Goal: Transaction & Acquisition: Purchase product/service

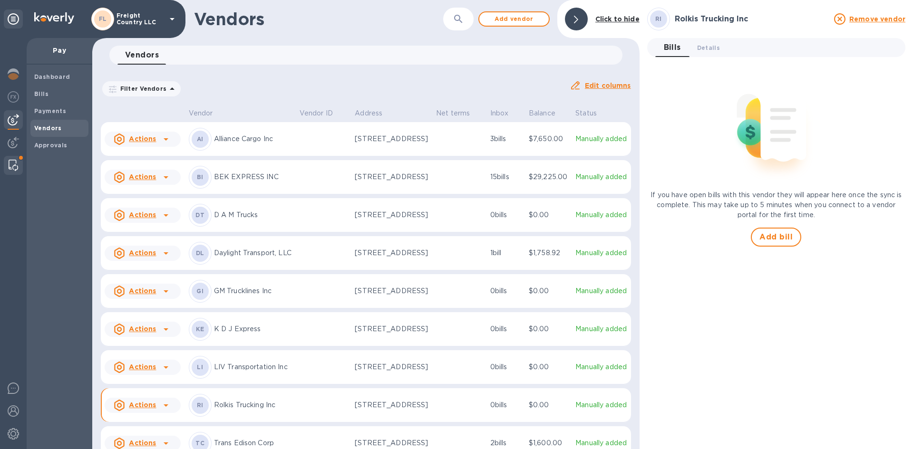
click at [11, 161] on img at bounding box center [14, 165] width 10 height 11
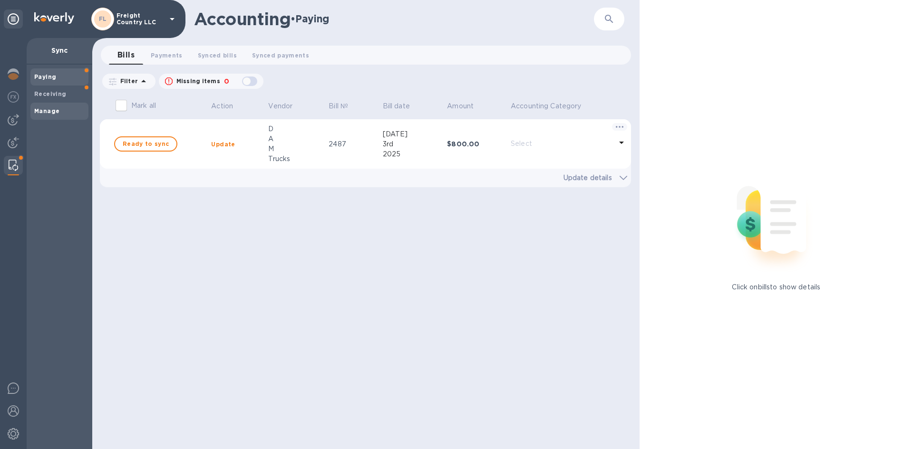
click at [49, 108] on b "Manage" at bounding box center [46, 110] width 25 height 7
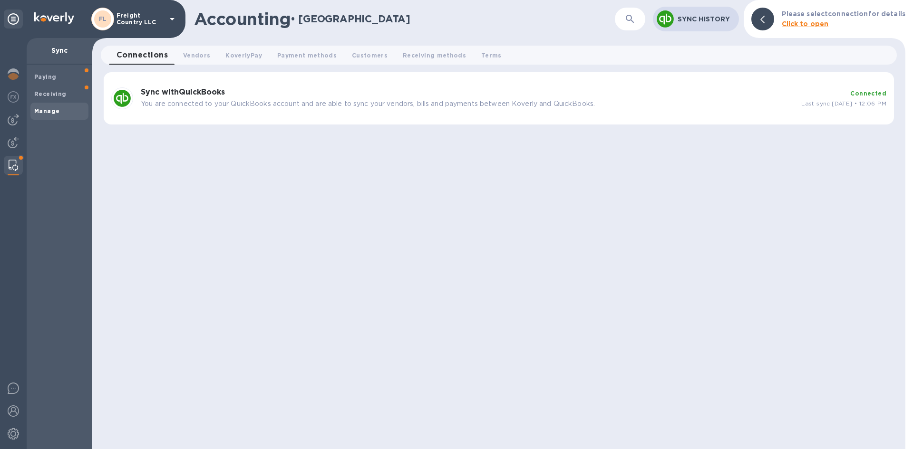
click at [688, 18] on p "Sync History" at bounding box center [704, 19] width 54 height 10
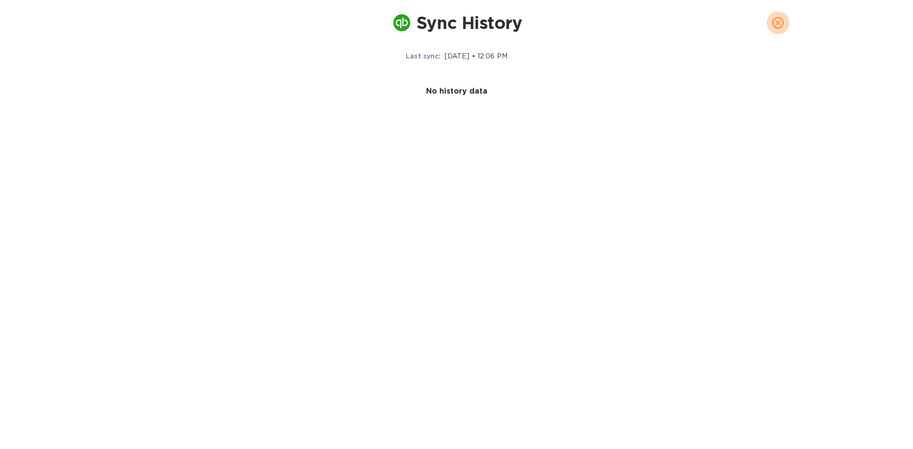
click at [778, 22] on icon "close" at bounding box center [778, 23] width 6 height 6
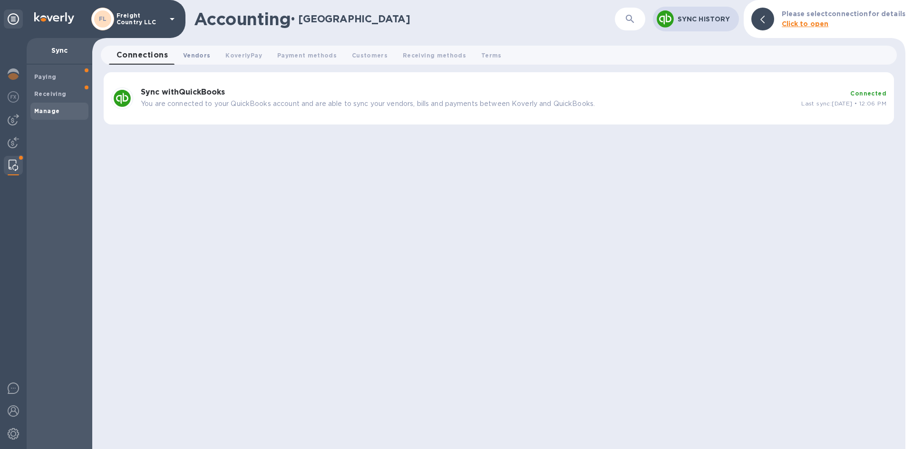
click at [196, 57] on span "Vendors 0" at bounding box center [196, 55] width 27 height 10
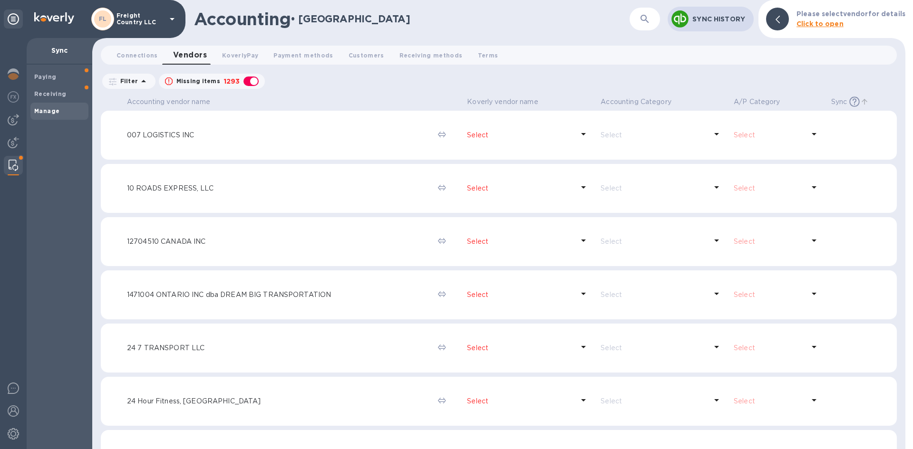
click at [835, 103] on p "Sync" at bounding box center [839, 102] width 16 height 10
click at [51, 78] on b "Paying" at bounding box center [45, 76] width 22 height 7
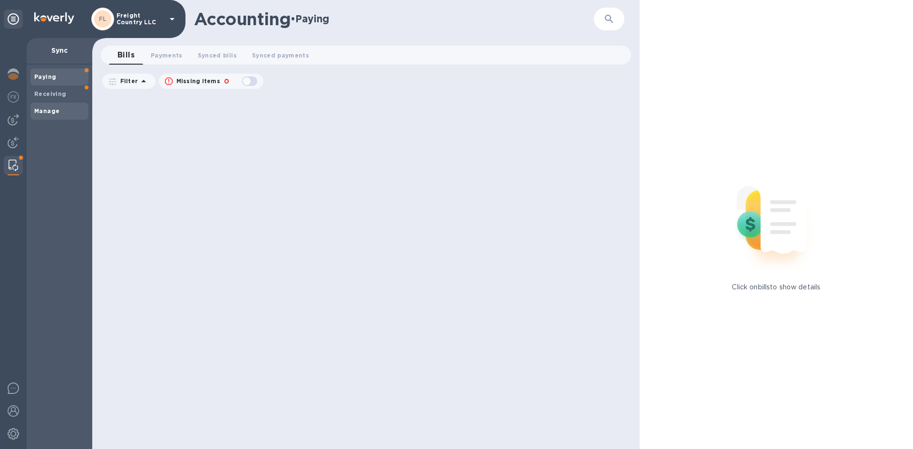
click at [46, 110] on b "Manage" at bounding box center [46, 110] width 25 height 7
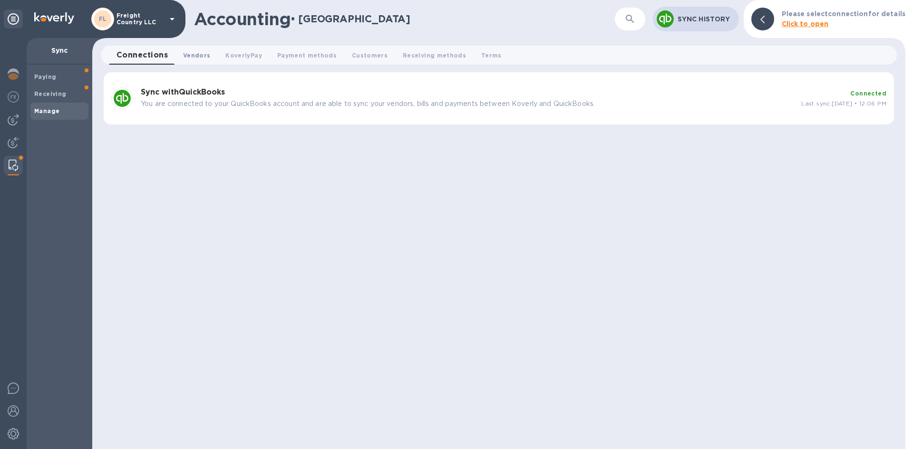
click at [199, 57] on span "Vendors 0" at bounding box center [196, 55] width 27 height 10
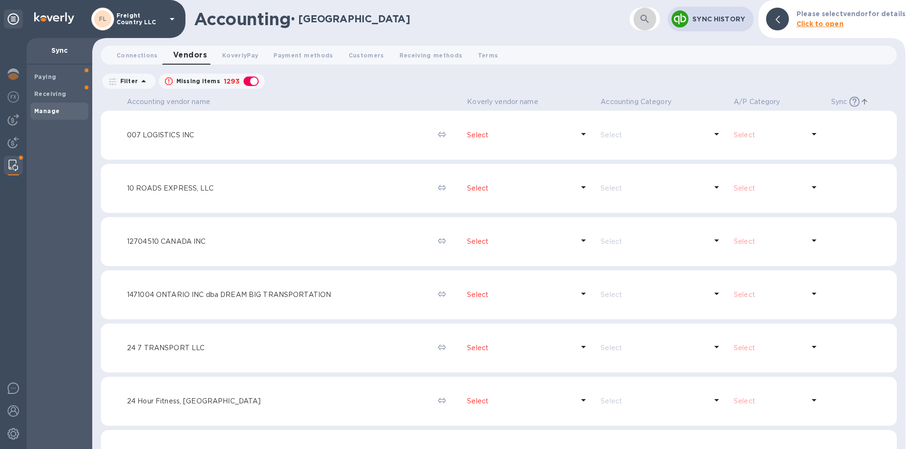
click at [636, 20] on button "button" at bounding box center [644, 19] width 23 height 23
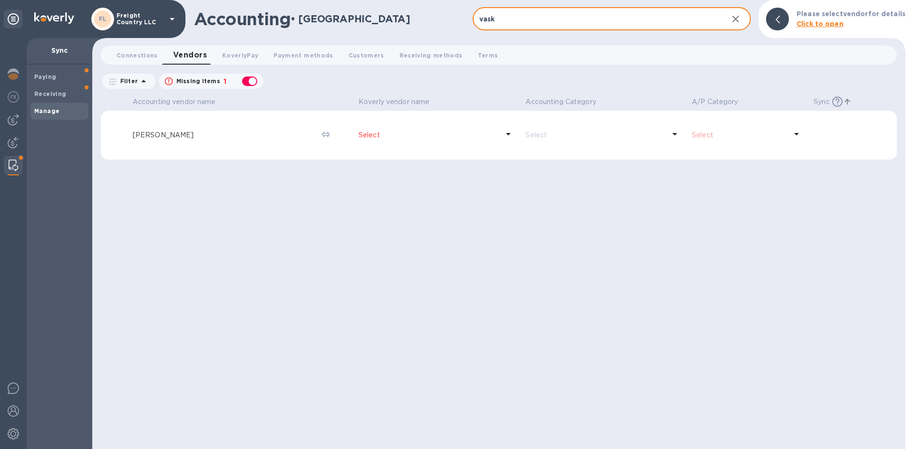
type input "vask"
click at [177, 137] on p "[PERSON_NAME]" at bounding box center [224, 135] width 182 height 10
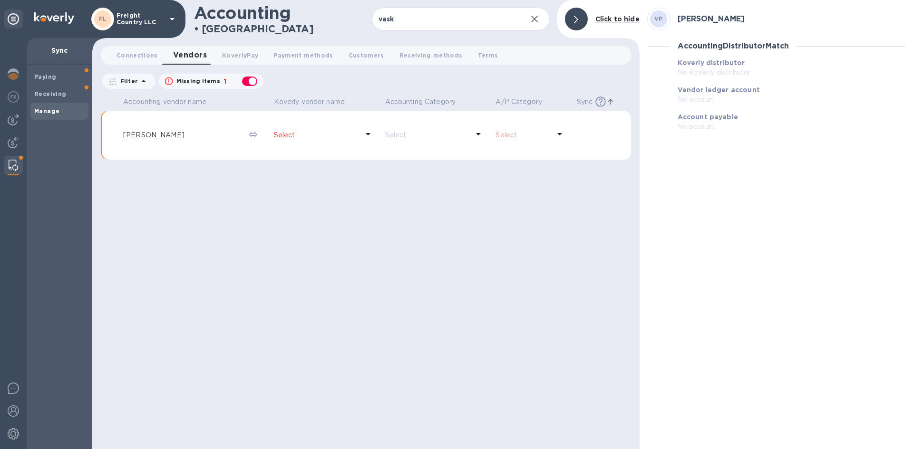
click at [283, 135] on p "Select" at bounding box center [316, 135] width 85 height 10
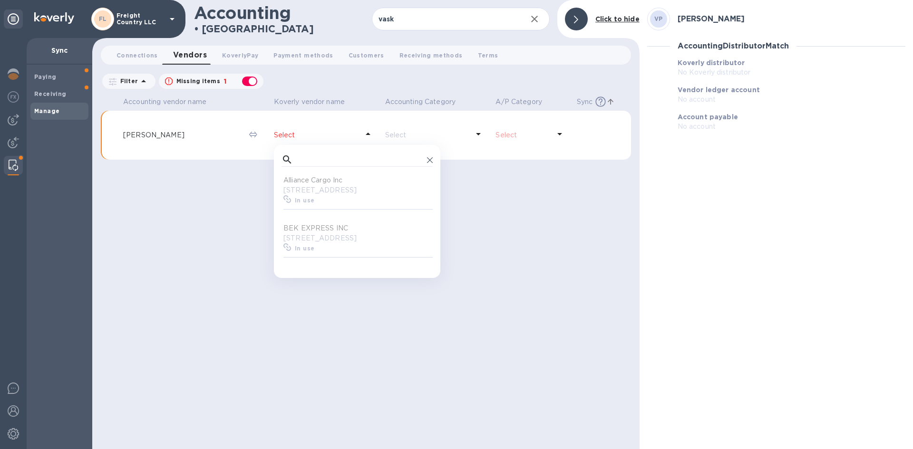
scroll to position [88, 147]
click at [488, 134] on div "Select" at bounding box center [434, 135] width 107 height 14
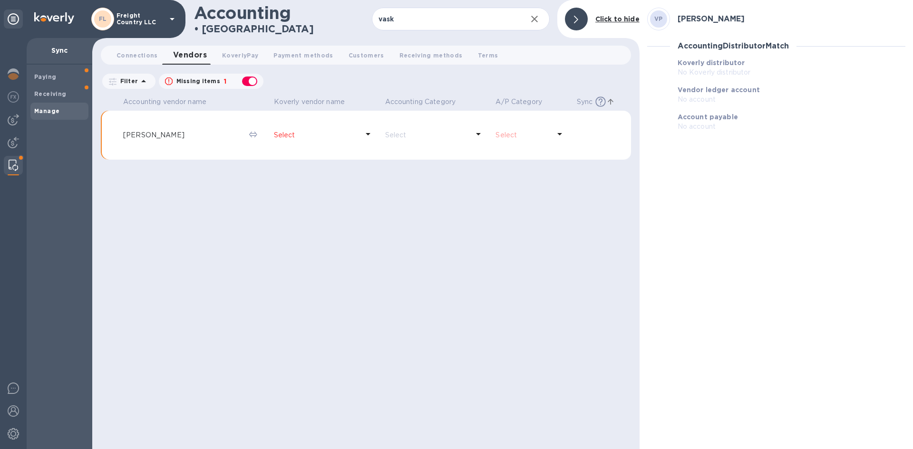
click at [502, 133] on p "Select" at bounding box center [522, 135] width 55 height 10
click at [278, 134] on p "Select" at bounding box center [316, 135] width 85 height 10
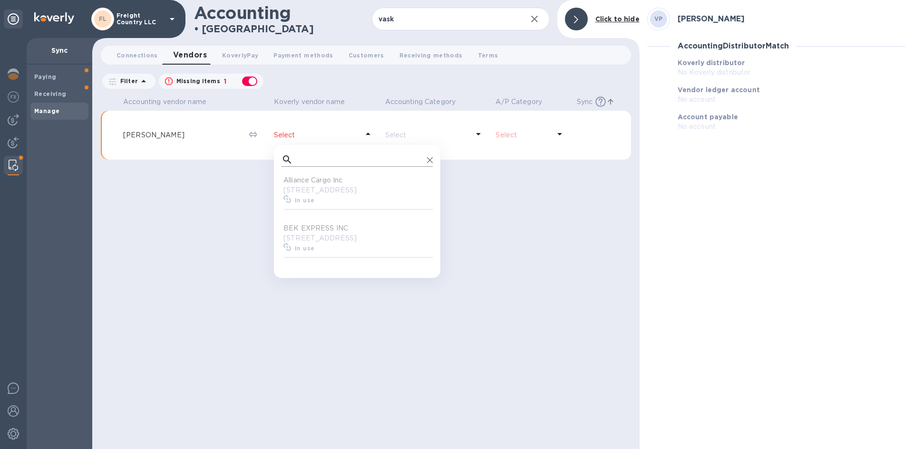
click at [320, 157] on input "text" at bounding box center [360, 160] width 126 height 14
type input "vas"
click at [318, 204] on b "Available to connect" at bounding box center [329, 200] width 68 height 7
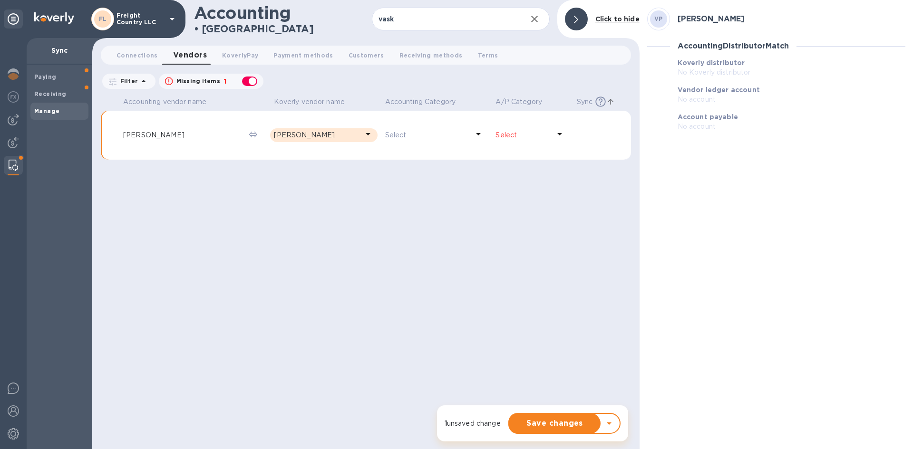
click at [507, 135] on p "Select" at bounding box center [522, 135] width 55 height 10
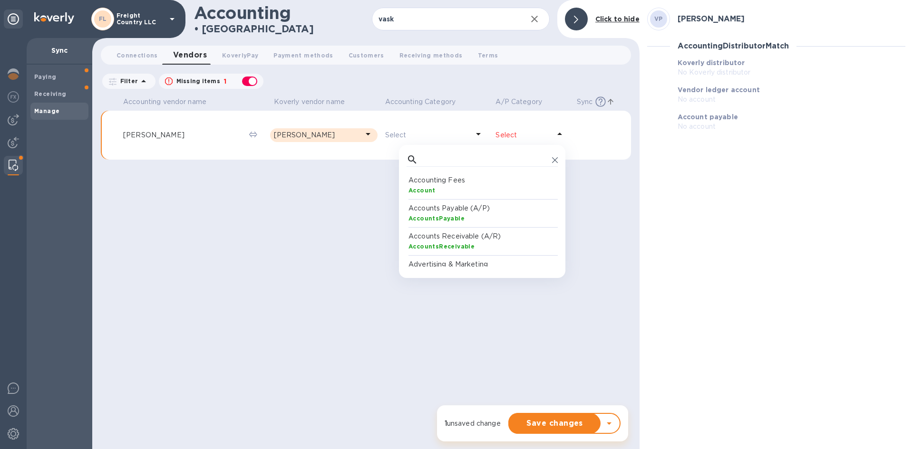
click at [427, 216] on b "AccountsPayable" at bounding box center [436, 218] width 56 height 7
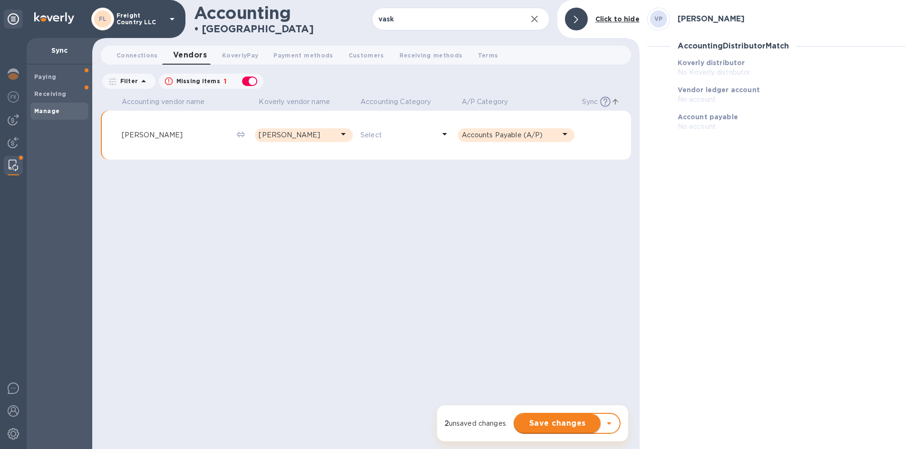
click at [558, 428] on span "Save changes" at bounding box center [557, 423] width 71 height 11
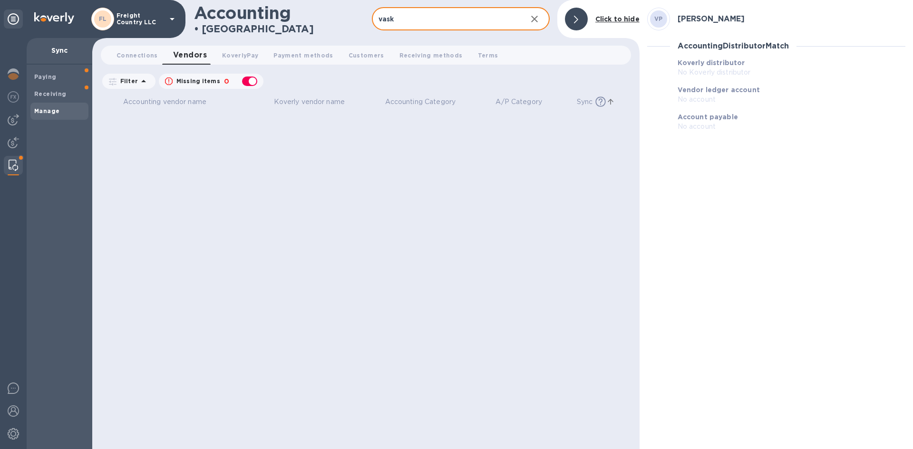
drag, startPoint x: 415, startPoint y: 25, endPoint x: 376, endPoint y: 29, distance: 39.1
click at [376, 29] on input "vask" at bounding box center [445, 19] width 147 height 23
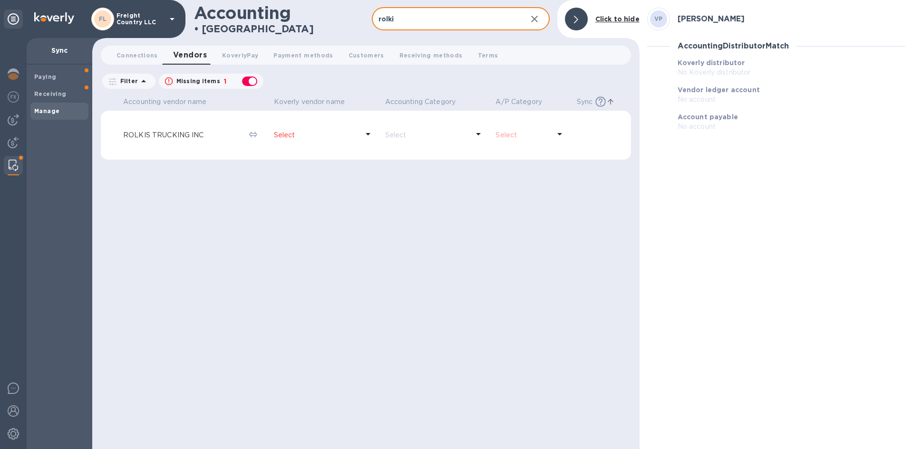
type input "rolki"
click at [276, 135] on p "Select" at bounding box center [316, 135] width 85 height 10
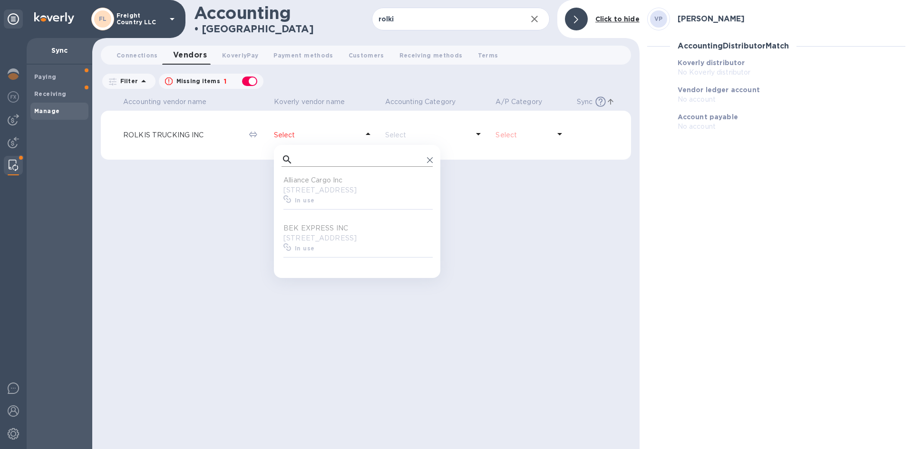
click at [320, 161] on input "text" at bounding box center [360, 160] width 126 height 14
type input "rol"
click at [318, 204] on b "Available to connect" at bounding box center [329, 200] width 68 height 7
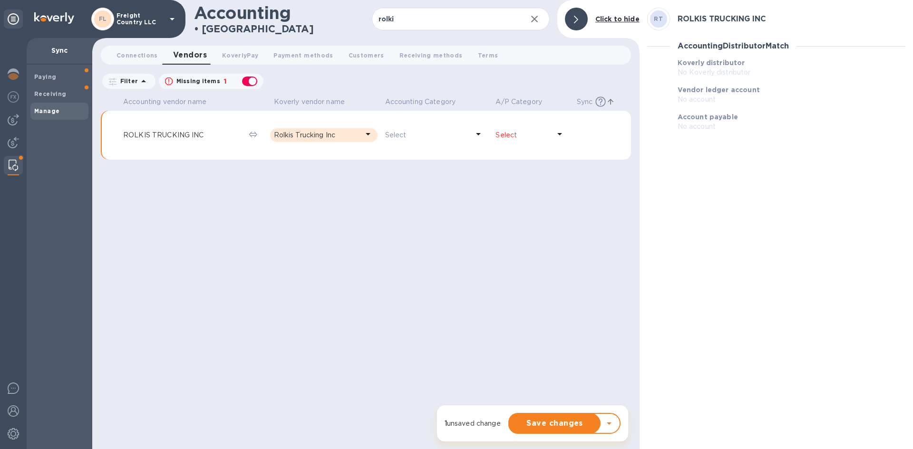
click at [559, 137] on icon at bounding box center [559, 133] width 11 height 11
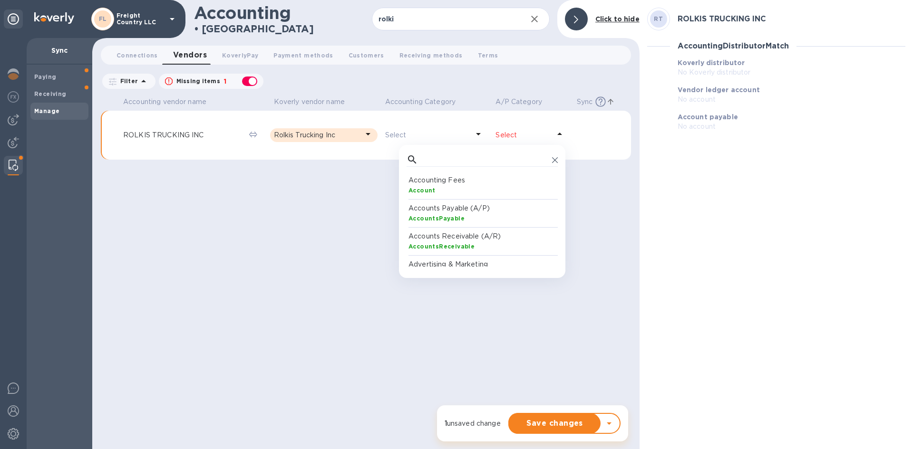
click at [454, 213] on p "Accounts Payable (A/P)" at bounding box center [483, 208] width 151 height 10
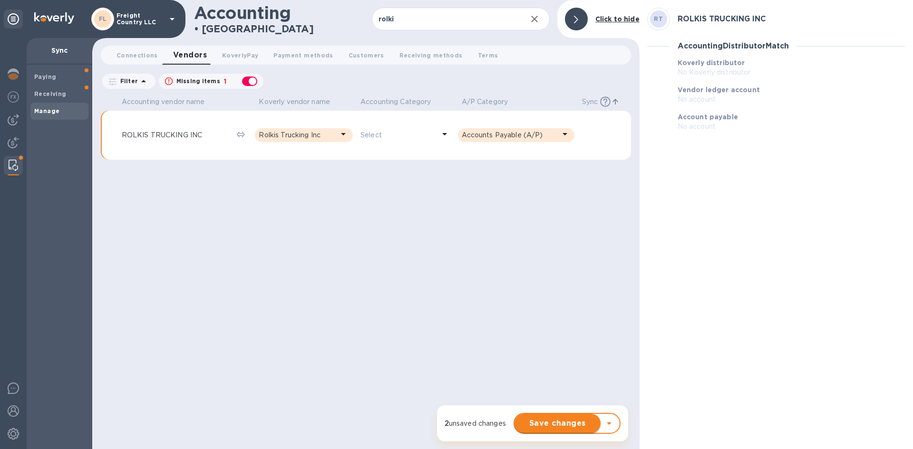
click at [541, 423] on span "Save changes" at bounding box center [557, 423] width 71 height 11
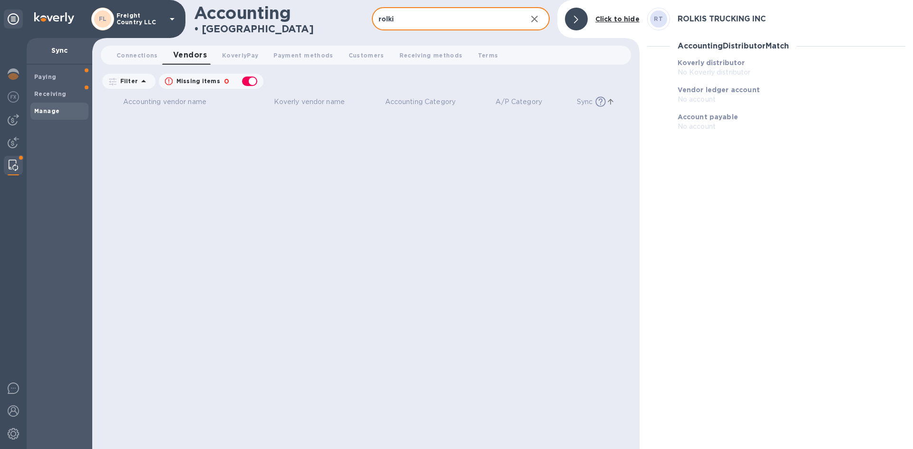
drag, startPoint x: 415, startPoint y: 21, endPoint x: 357, endPoint y: 29, distance: 58.0
click at [357, 29] on div "Accounting • Manage rolki ​ Sync History Click to hide" at bounding box center [365, 19] width 547 height 38
type input "e"
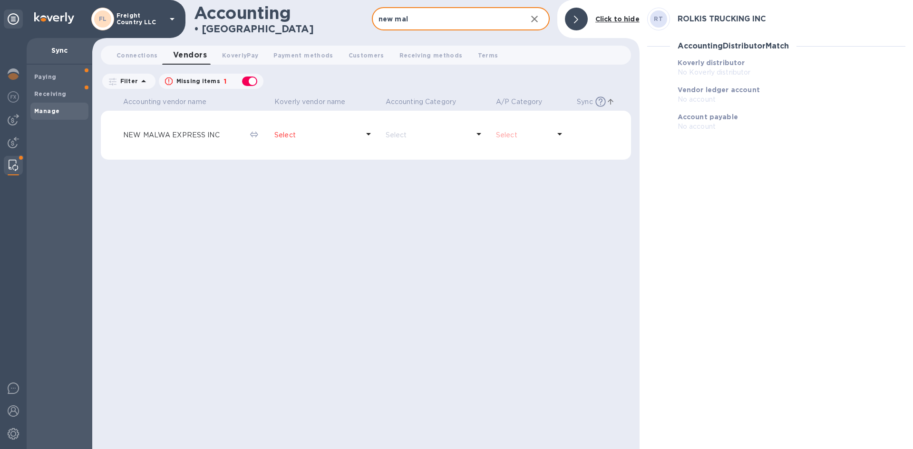
type input "new mal"
click at [286, 136] on p "Select" at bounding box center [316, 135] width 85 height 10
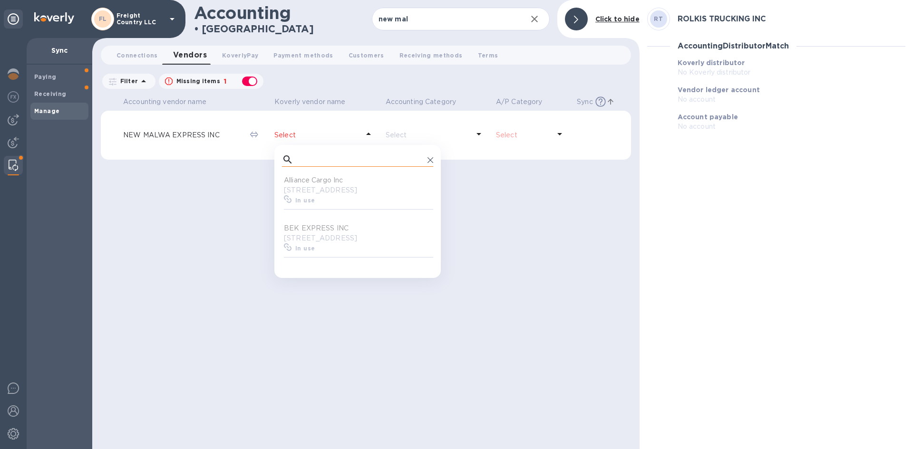
click at [325, 160] on input "text" at bounding box center [360, 160] width 126 height 14
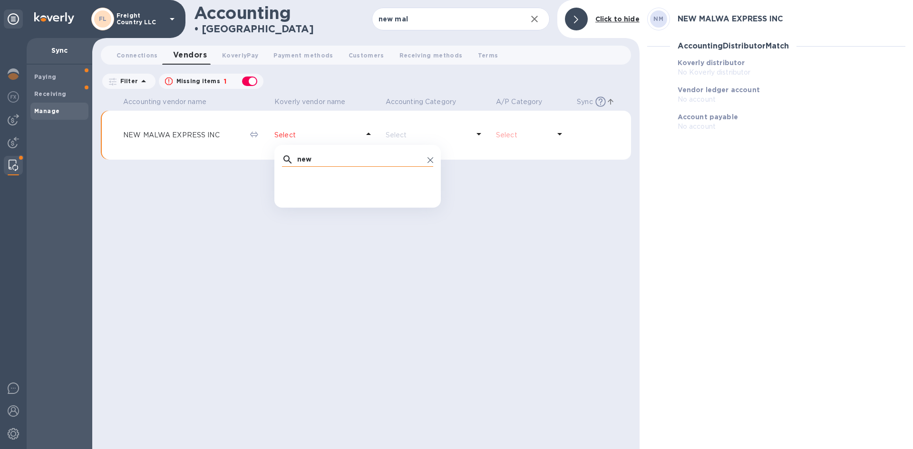
scroll to position [0, 4]
click at [315, 160] on input "new" at bounding box center [360, 160] width 126 height 14
drag, startPoint x: 319, startPoint y: 158, endPoint x: 280, endPoint y: 158, distance: 39.0
click at [280, 158] on div "new ​ No options" at bounding box center [357, 171] width 166 height 36
type input "new malwa expre"
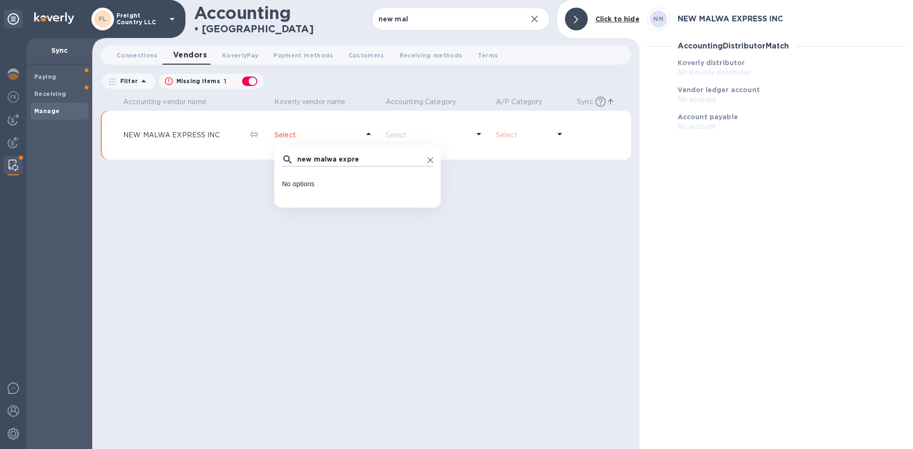
click at [285, 132] on p "Select" at bounding box center [316, 135] width 85 height 10
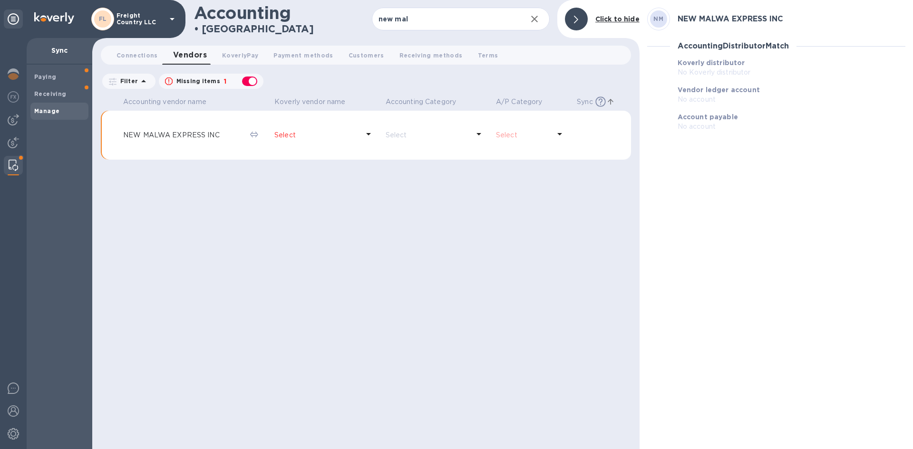
click at [287, 134] on p "Select" at bounding box center [316, 135] width 85 height 10
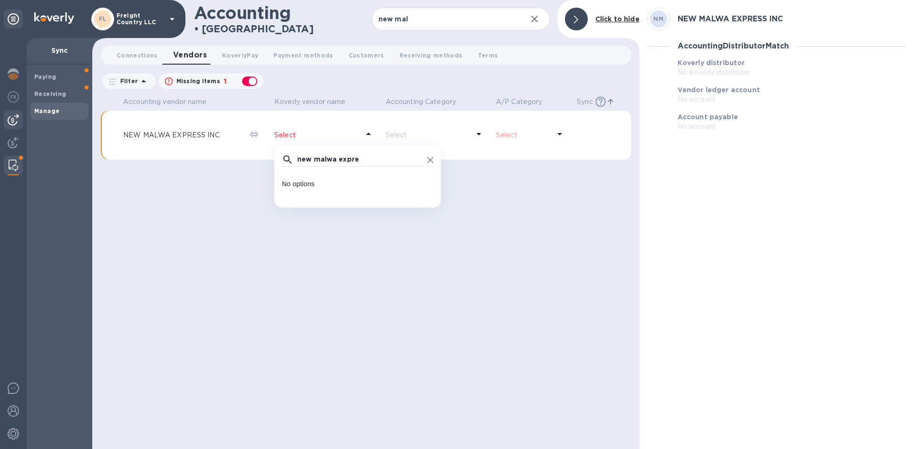
click at [12, 120] on img at bounding box center [13, 119] width 11 height 11
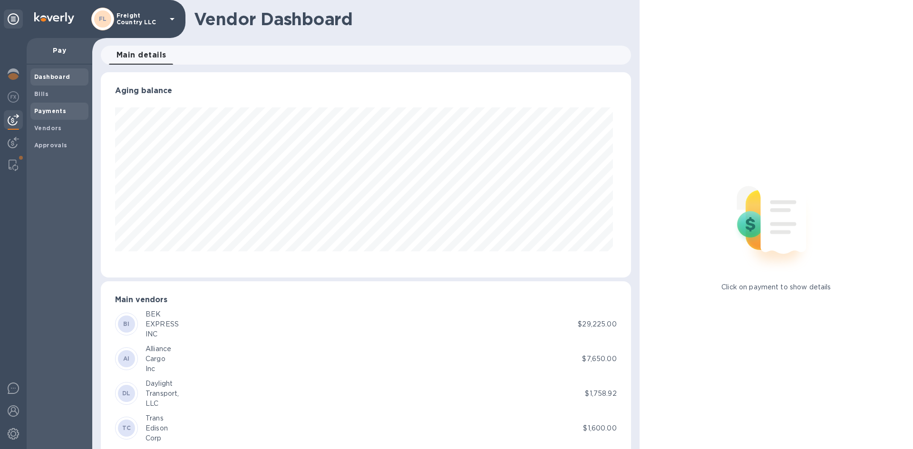
scroll to position [205, 526]
click at [47, 127] on b "Vendors" at bounding box center [48, 128] width 28 height 7
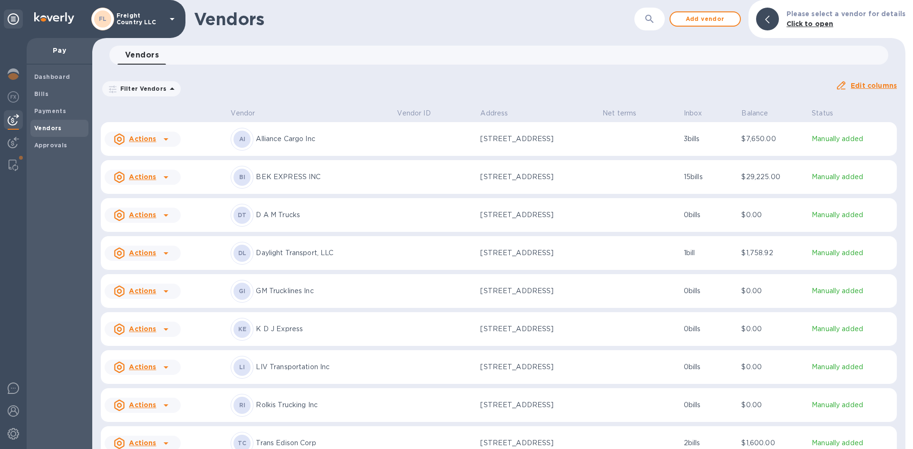
click at [651, 20] on icon "button" at bounding box center [649, 18] width 11 height 11
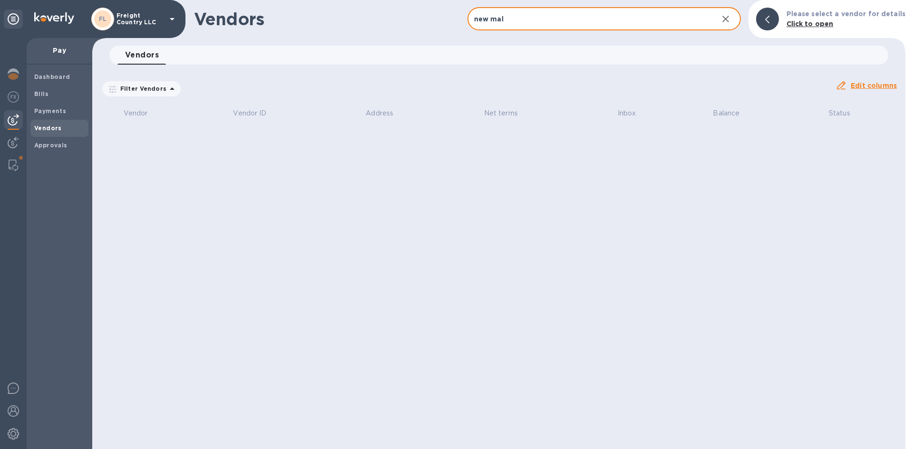
type input "new mal"
click at [731, 19] on icon "button" at bounding box center [725, 18] width 11 height 11
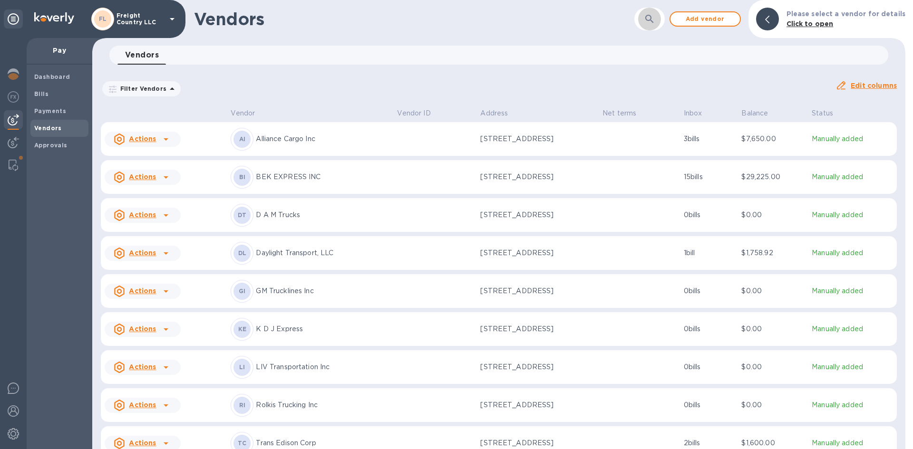
click at [655, 21] on icon "button" at bounding box center [649, 18] width 11 height 11
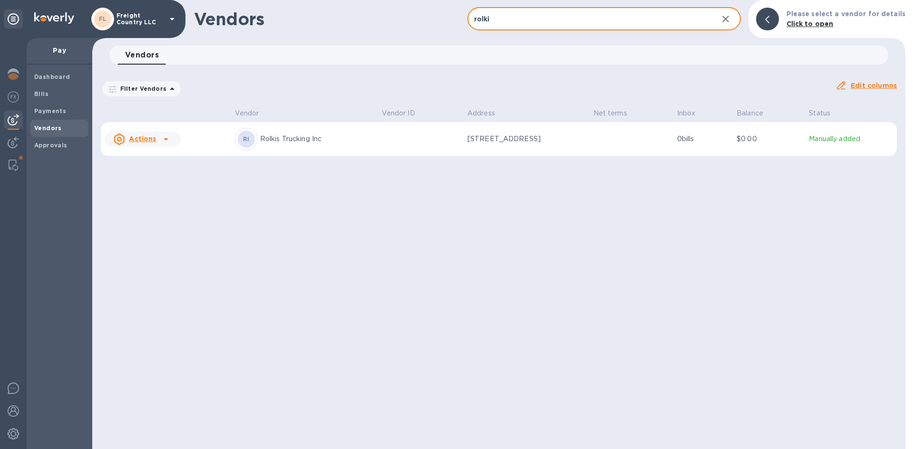
type input "rolki"
click at [279, 139] on p "Rolkis Trucking Inc" at bounding box center [317, 139] width 114 height 10
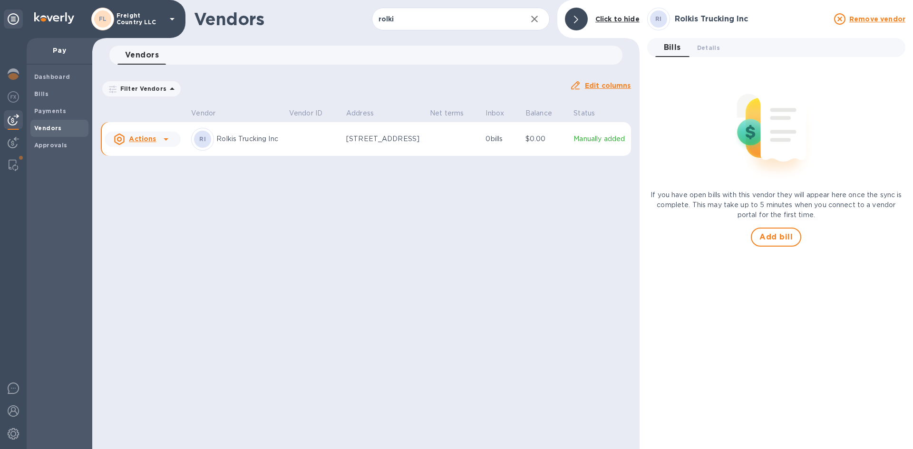
click at [580, 19] on div at bounding box center [576, 19] width 23 height 23
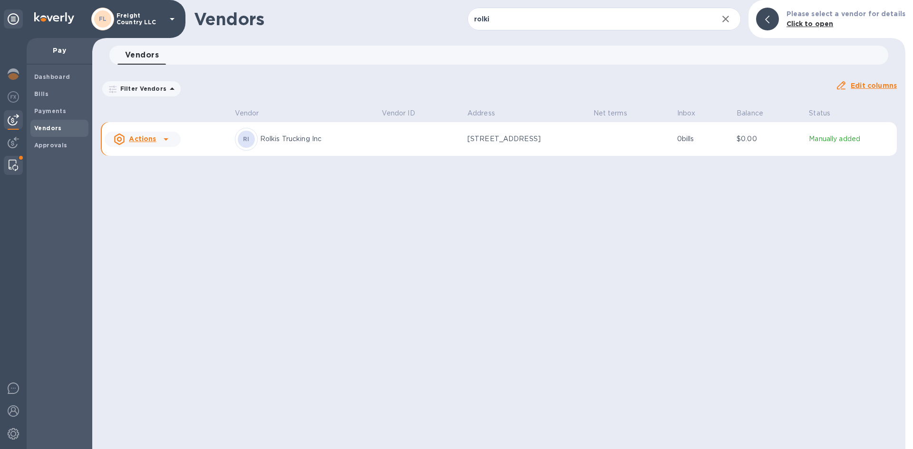
click at [9, 162] on img at bounding box center [14, 165] width 10 height 11
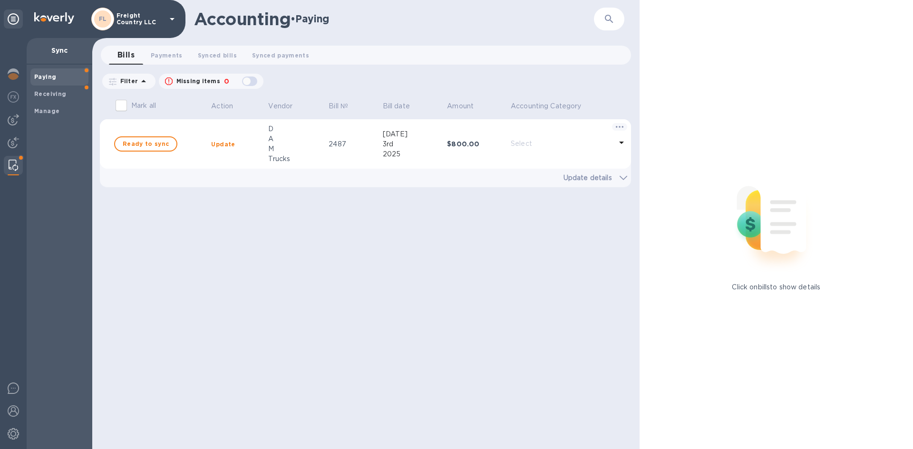
click at [60, 53] on p "Sync" at bounding box center [59, 51] width 50 height 10
click at [211, 56] on span "Synced bills 0" at bounding box center [217, 55] width 39 height 10
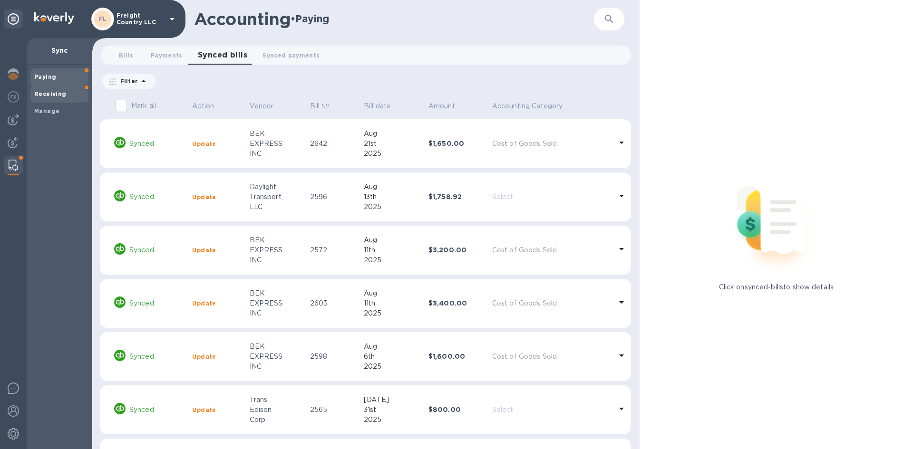
click at [41, 97] on span "Receiving" at bounding box center [50, 94] width 32 height 10
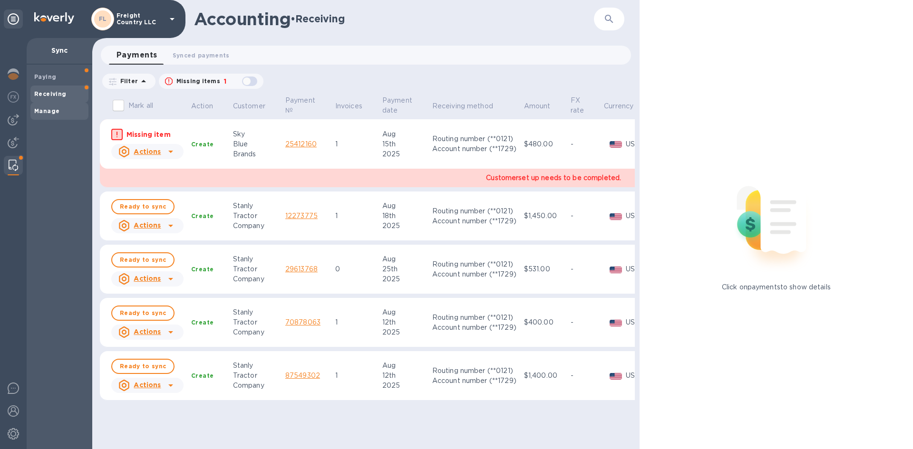
click at [43, 108] on b "Manage" at bounding box center [46, 110] width 25 height 7
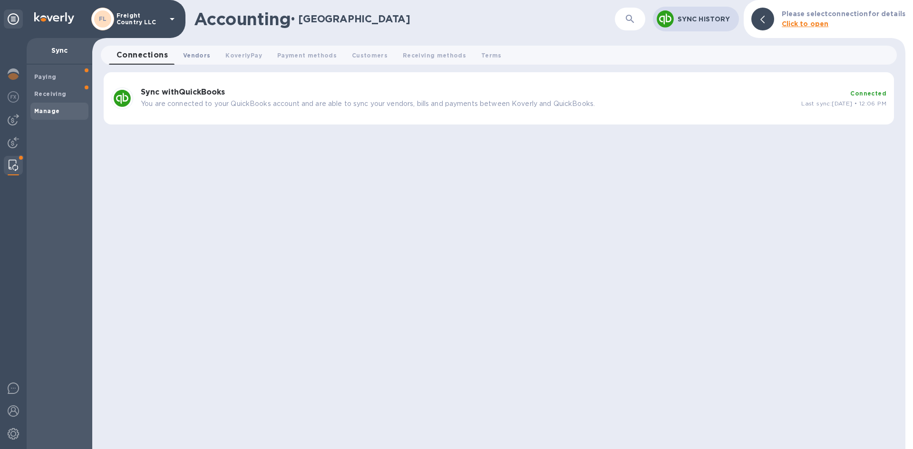
click at [199, 56] on span "Vendors 0" at bounding box center [196, 55] width 27 height 10
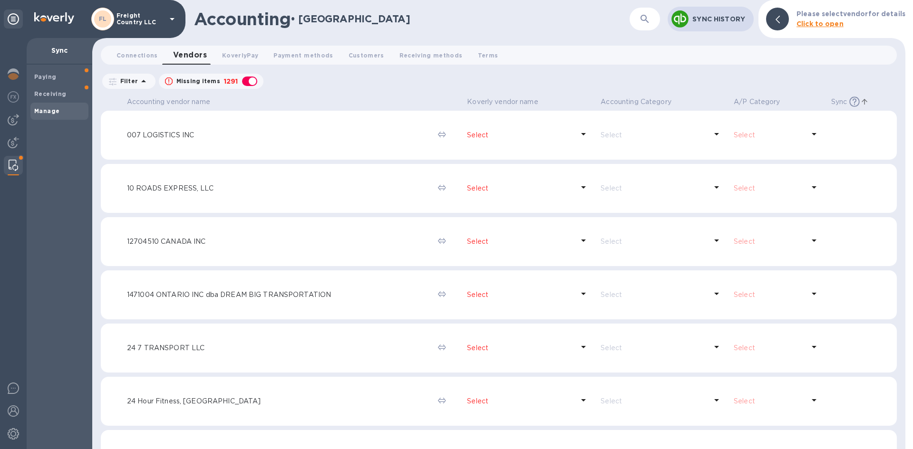
click at [148, 136] on p "007 LOGISTICS INC" at bounding box center [278, 135] width 303 height 10
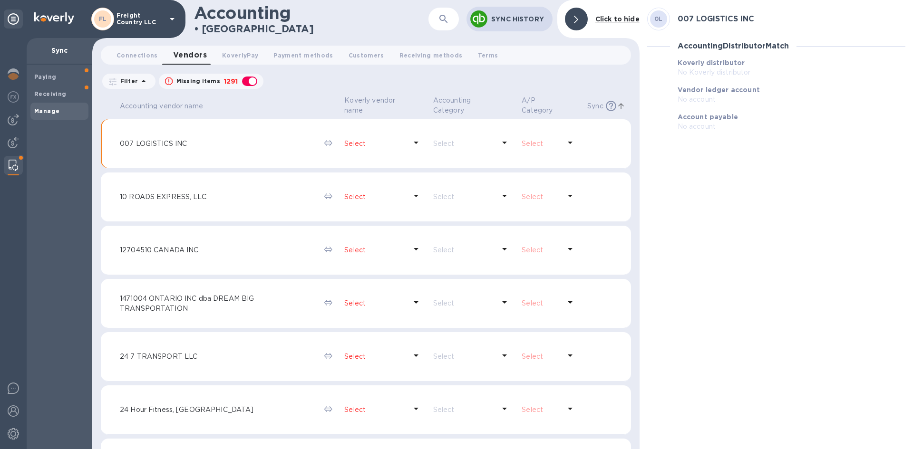
click at [149, 144] on p "007 LOGISTICS INC" at bounding box center [218, 144] width 197 height 10
click at [582, 21] on div at bounding box center [576, 19] width 23 height 23
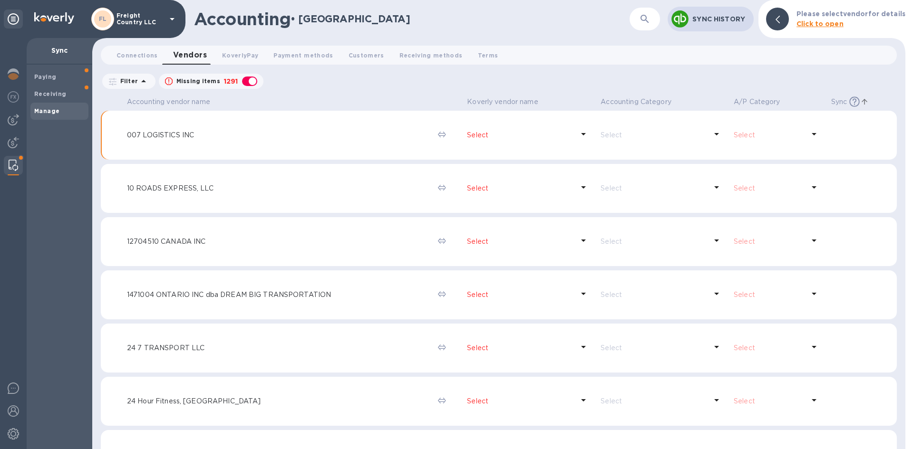
click at [167, 293] on p "1471004 ONTARIO INC dba DREAM BIG TRANSPORTATION" at bounding box center [278, 295] width 303 height 10
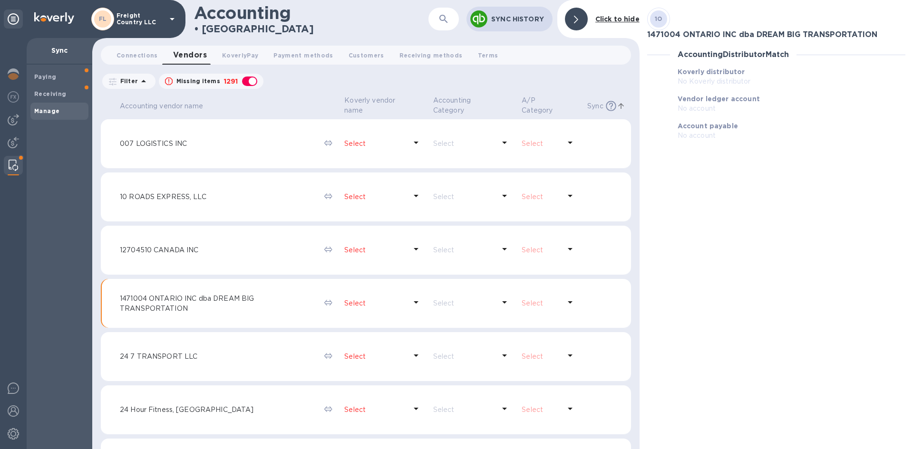
click at [580, 14] on div at bounding box center [576, 19] width 23 height 23
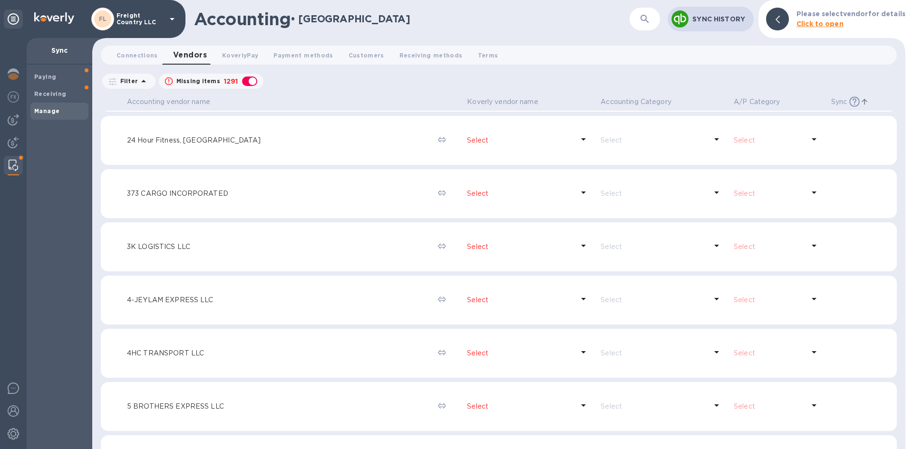
scroll to position [285, 0]
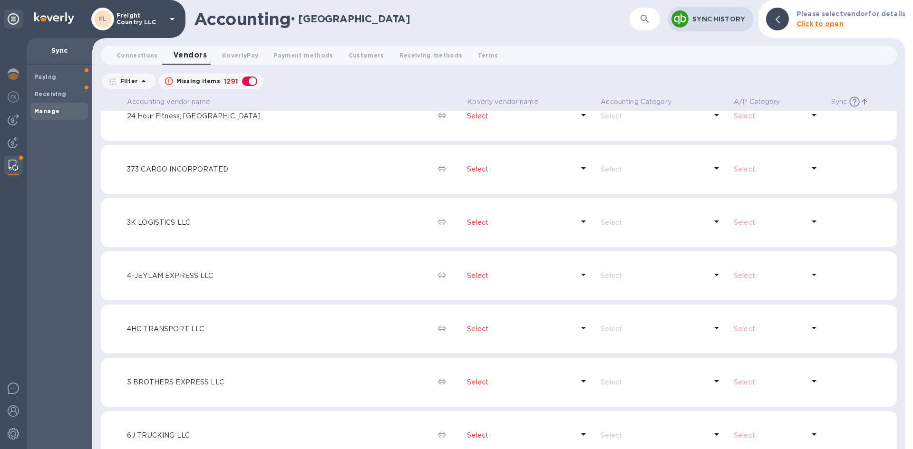
click at [13, 165] on img at bounding box center [14, 165] width 10 height 11
click at [54, 50] on p "Sync" at bounding box center [59, 51] width 50 height 10
click at [14, 120] on img at bounding box center [13, 119] width 11 height 11
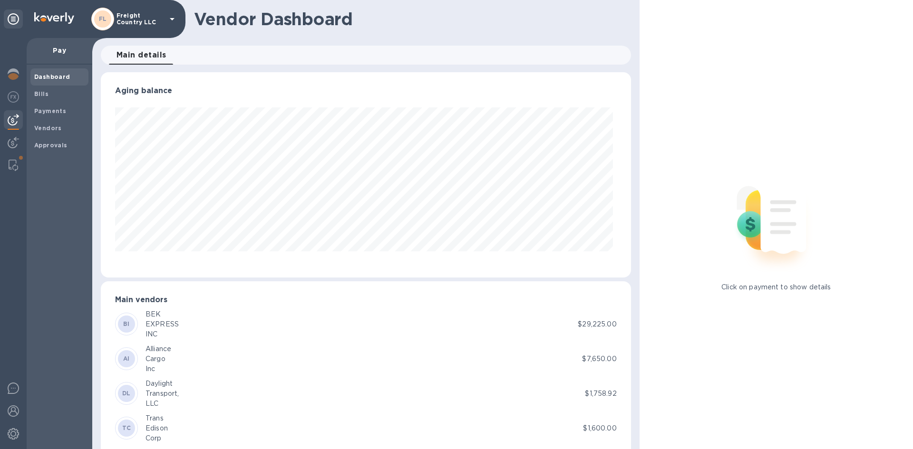
scroll to position [205, 526]
click at [43, 112] on b "Payments" at bounding box center [50, 110] width 32 height 7
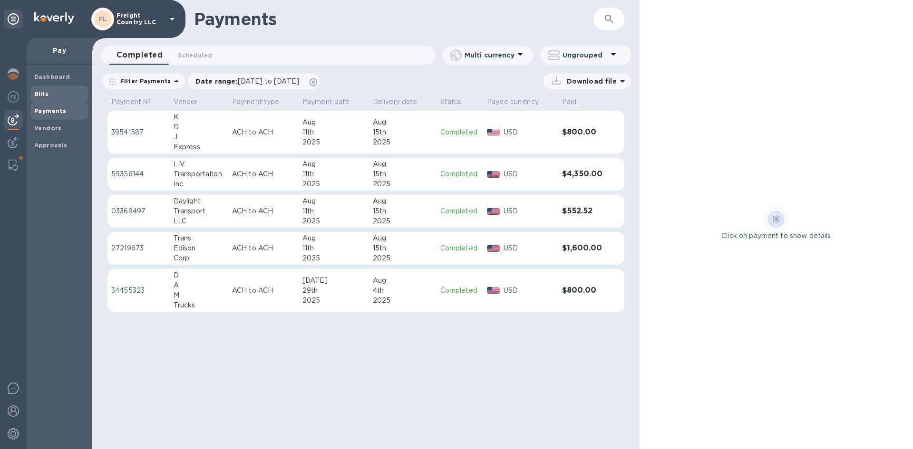
click at [51, 92] on span "Bills" at bounding box center [59, 94] width 50 height 10
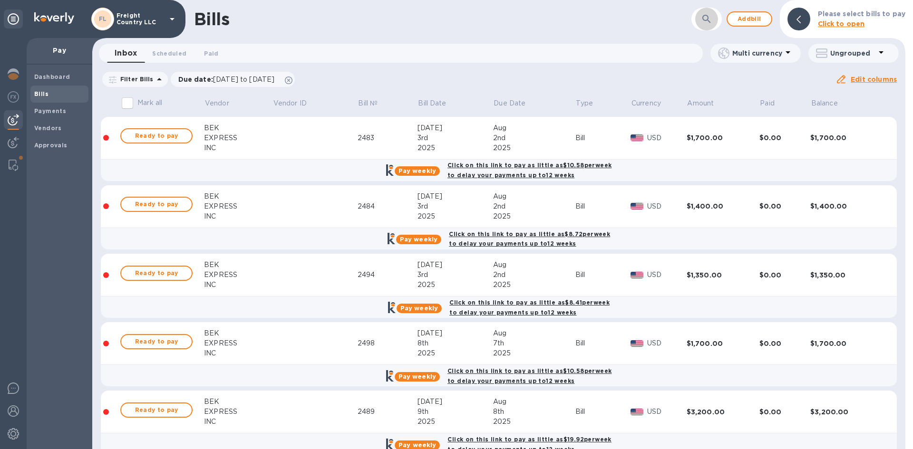
click at [703, 18] on icon "button" at bounding box center [706, 18] width 11 height 11
click at [710, 22] on icon "button" at bounding box center [706, 18] width 11 height 11
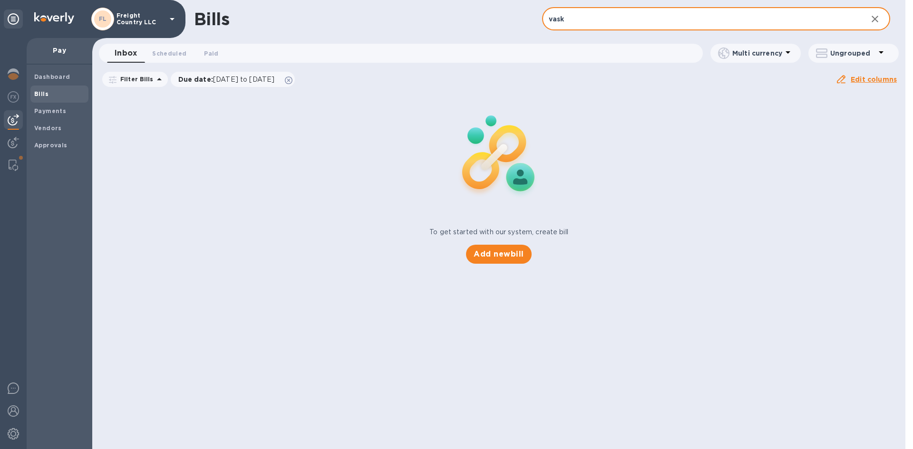
type input "vask"
click at [876, 18] on icon "button" at bounding box center [874, 19] width 7 height 7
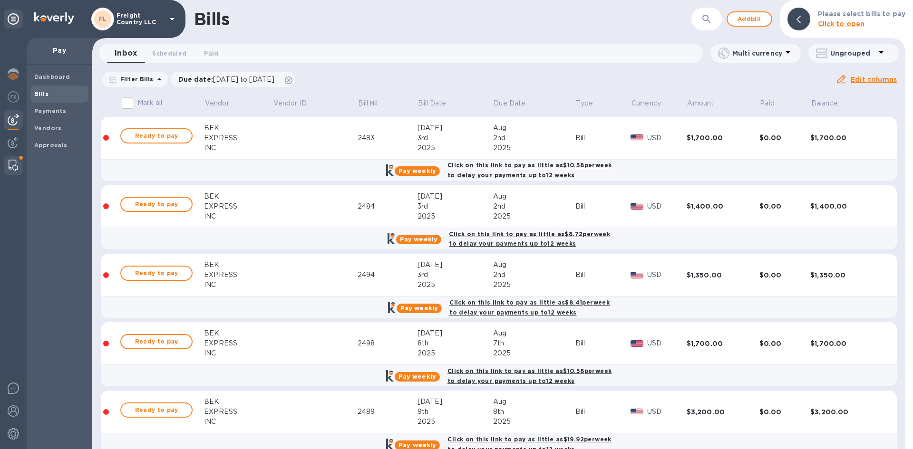
click at [12, 161] on img at bounding box center [14, 165] width 10 height 11
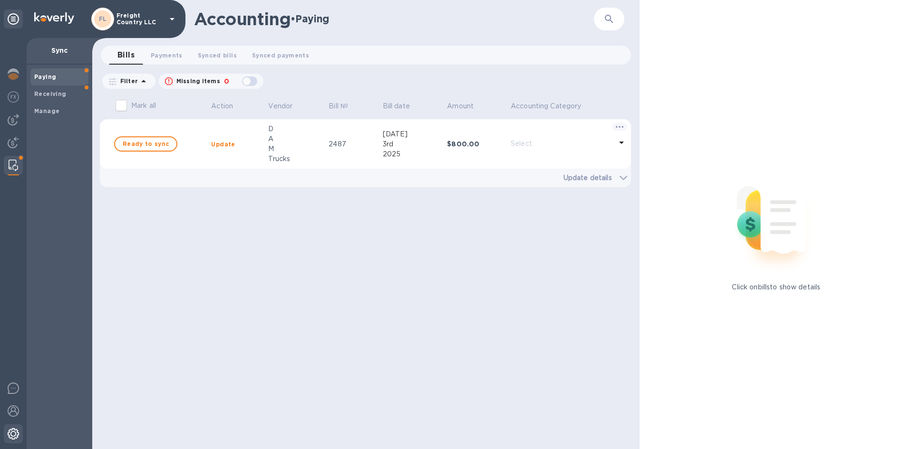
click at [13, 432] on img at bounding box center [13, 433] width 11 height 11
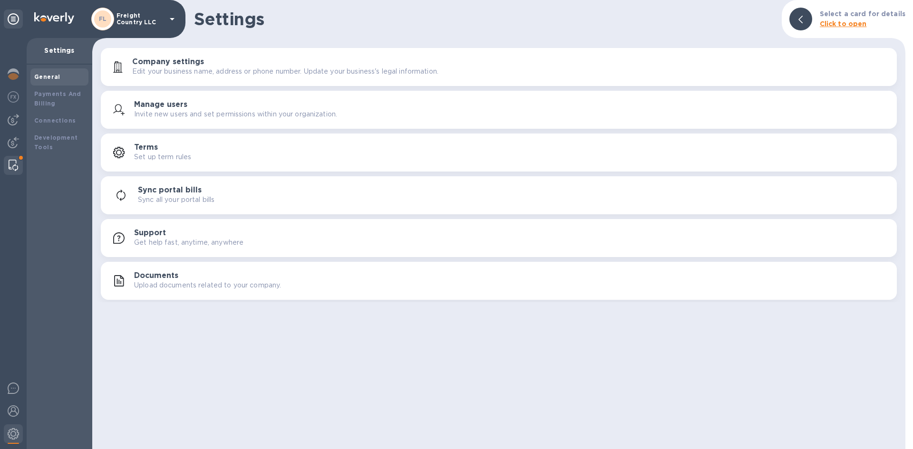
click at [12, 166] on img at bounding box center [14, 165] width 10 height 11
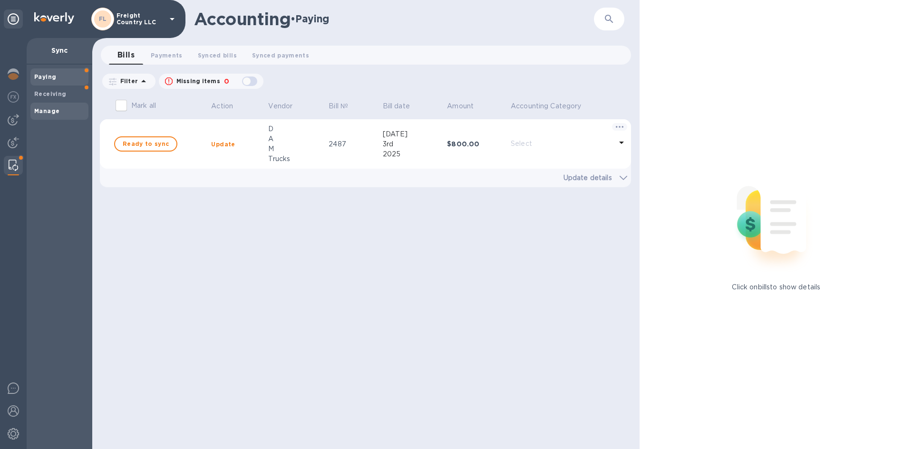
click at [47, 114] on b "Manage" at bounding box center [46, 110] width 25 height 7
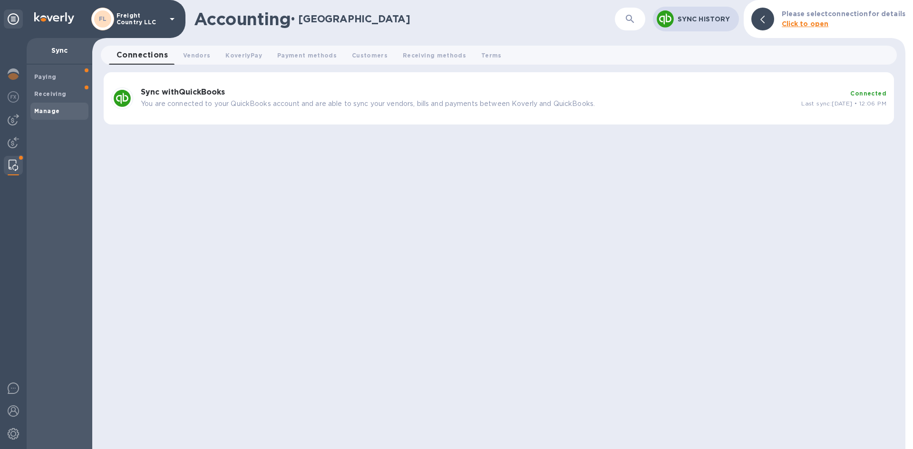
click at [216, 100] on p "You are connected to your QuickBooks account and are able to sync your vendors,…" at bounding box center [467, 104] width 653 height 10
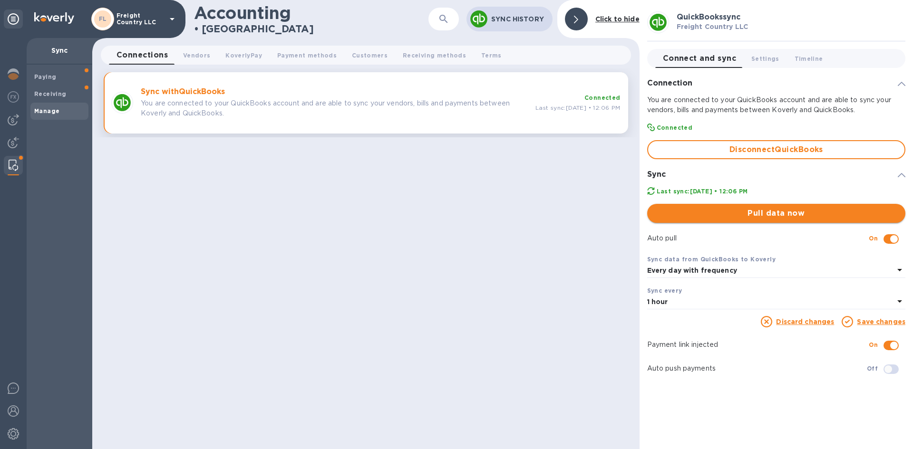
click at [784, 211] on span "Pull data now" at bounding box center [776, 213] width 243 height 11
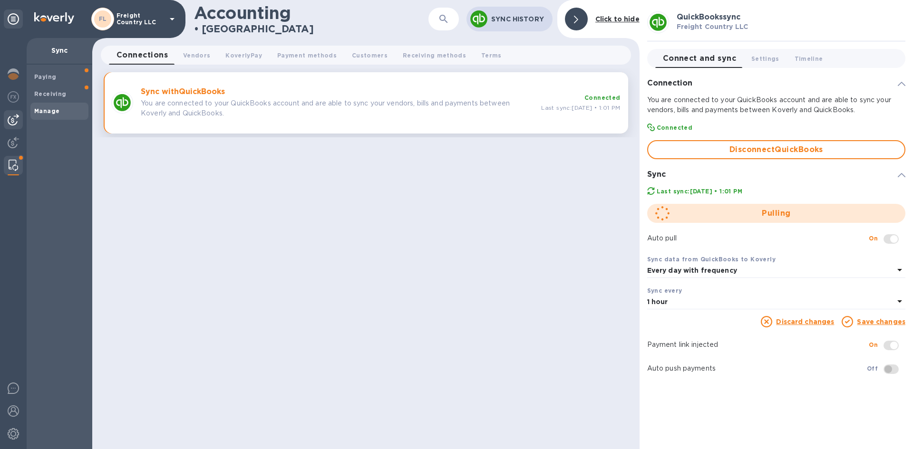
click at [14, 121] on img at bounding box center [13, 119] width 11 height 11
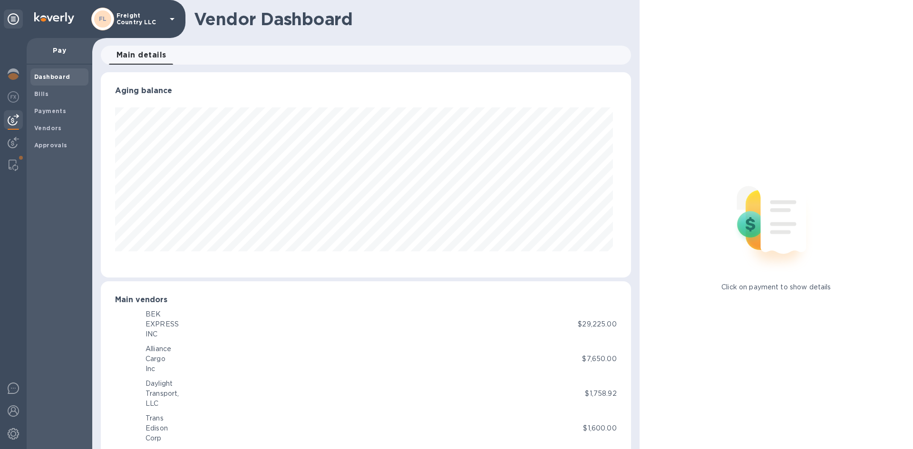
scroll to position [205, 526]
click at [46, 96] on b "Bills" at bounding box center [41, 93] width 14 height 7
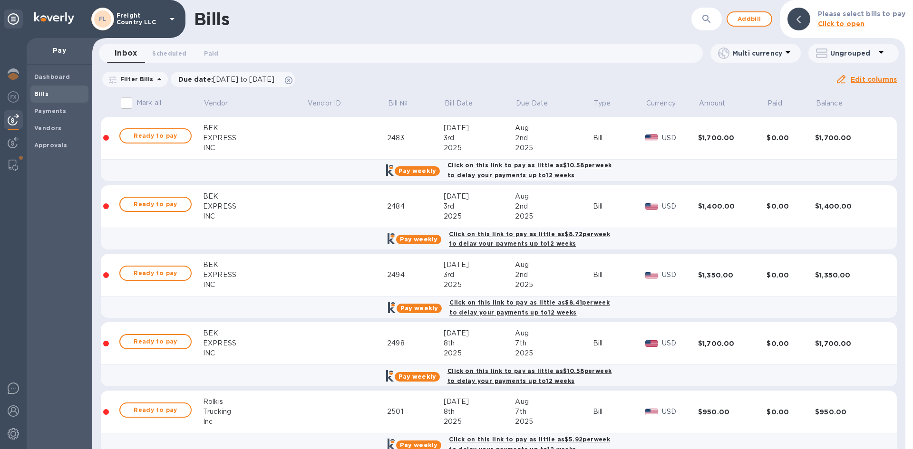
click at [829, 21] on b "Click to open" at bounding box center [841, 24] width 47 height 8
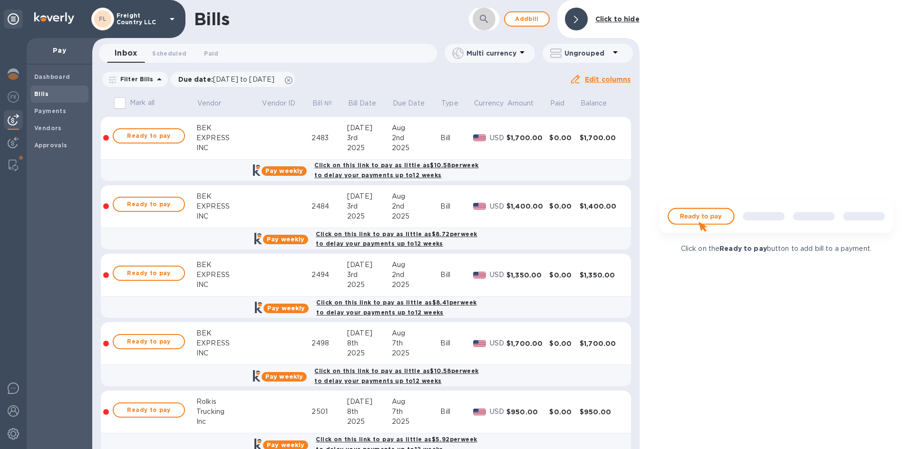
click at [482, 18] on icon "button" at bounding box center [483, 18] width 11 height 11
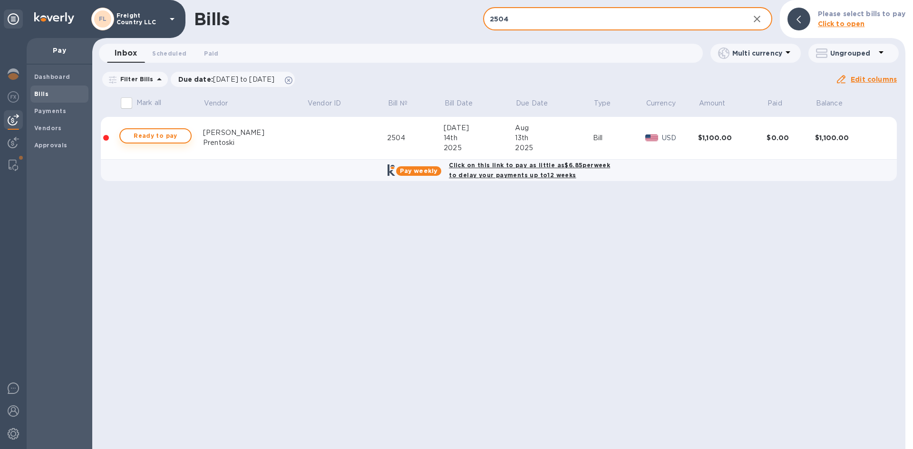
type input "2504"
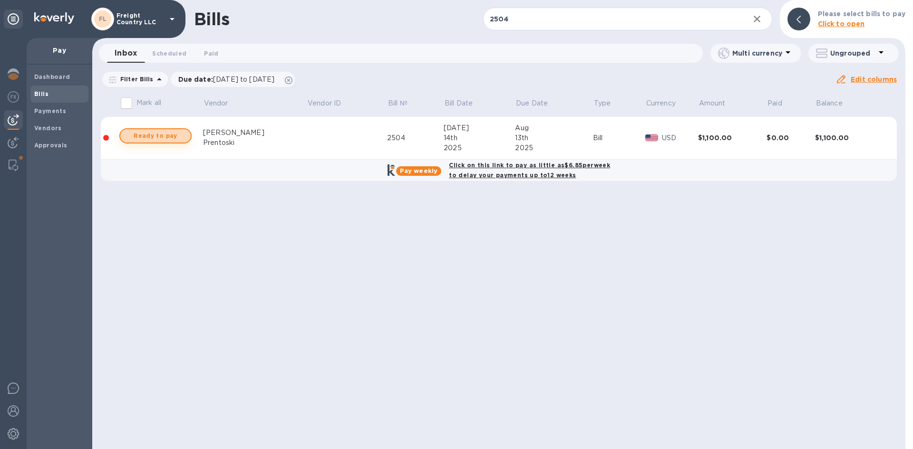
click at [158, 137] on span "Ready to pay" at bounding box center [155, 135] width 55 height 11
checkbox input "true"
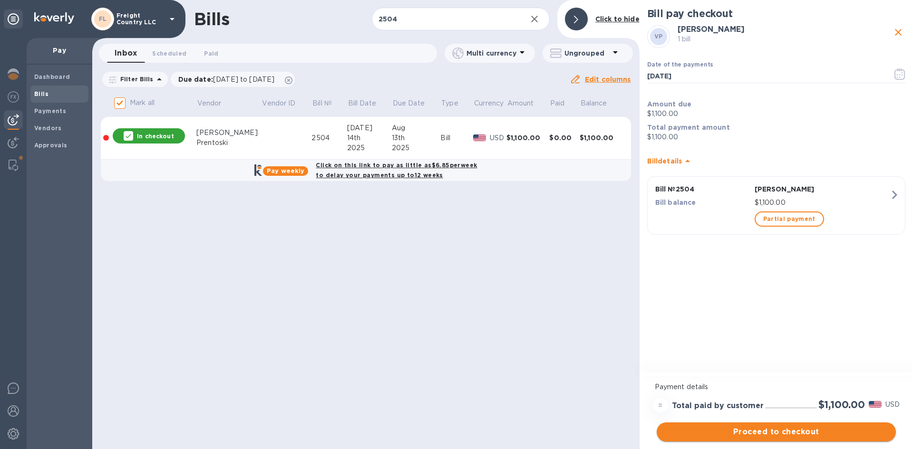
click at [772, 433] on span "Proceed to checkout" at bounding box center [776, 431] width 224 height 11
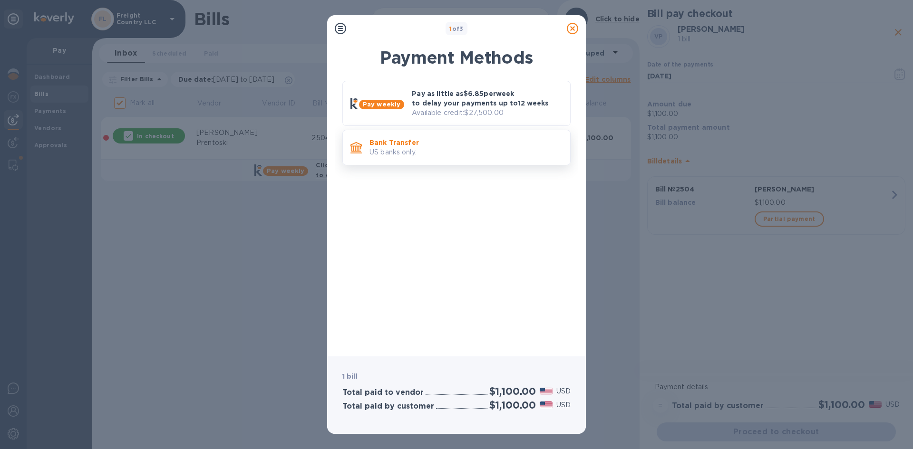
click at [392, 148] on p "US banks only." at bounding box center [465, 152] width 193 height 10
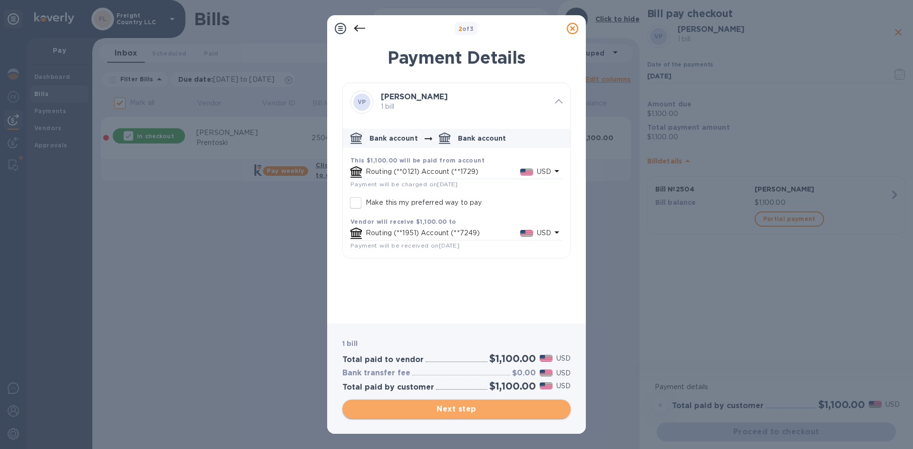
click at [462, 406] on span "Next step" at bounding box center [456, 409] width 213 height 11
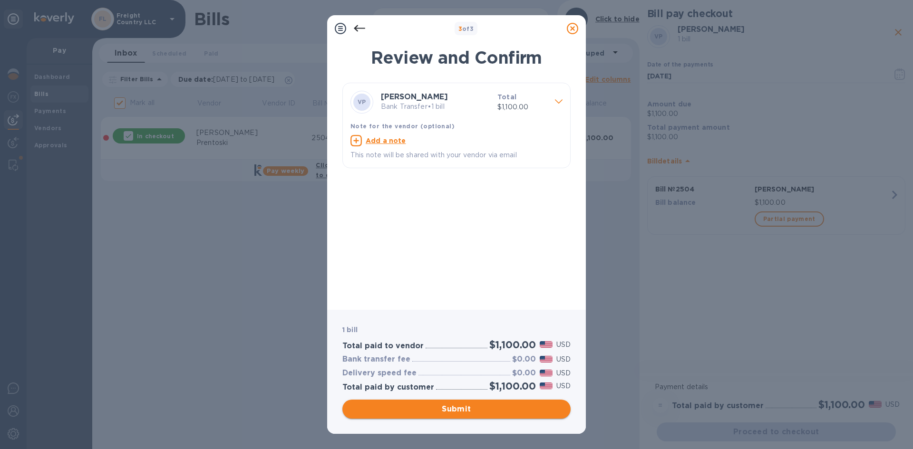
click at [452, 411] on span "Submit" at bounding box center [456, 409] width 213 height 11
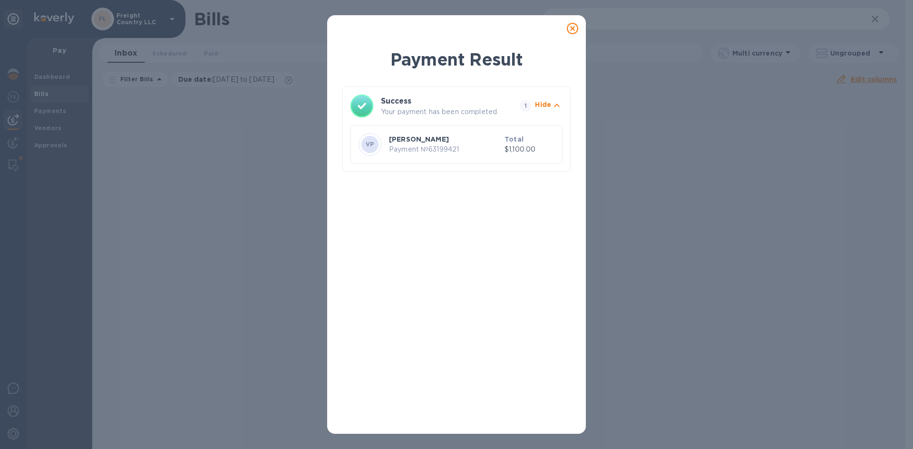
click at [571, 29] on icon at bounding box center [572, 28] width 11 height 11
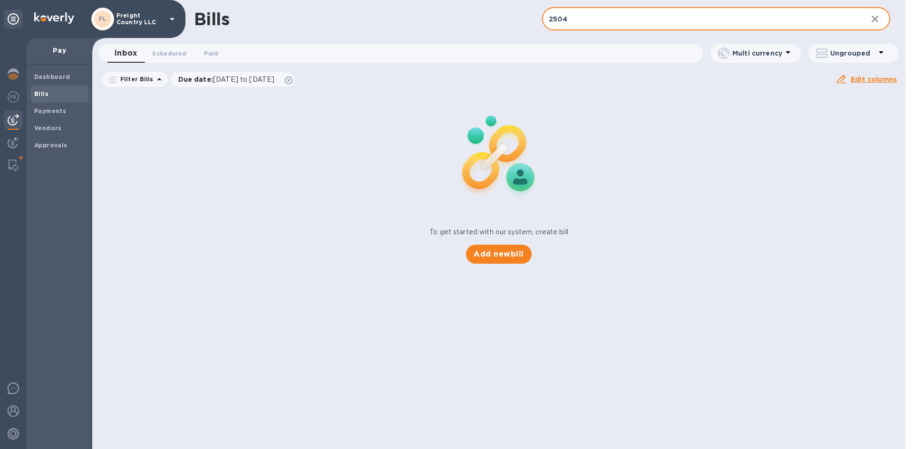
drag, startPoint x: 588, startPoint y: 22, endPoint x: 514, endPoint y: 23, distance: 73.7
click at [515, 24] on div "Bills 2504 ​ Add bill" at bounding box center [498, 19] width 813 height 38
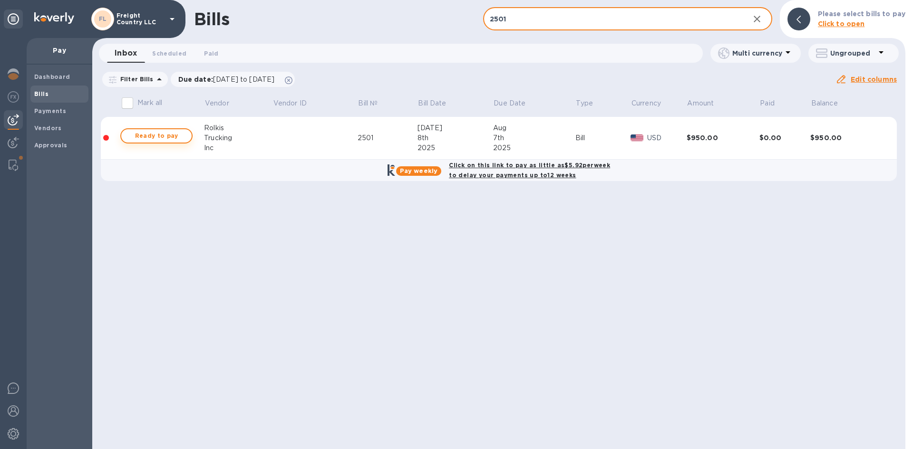
type input "2501"
click at [153, 136] on span "Ready to pay" at bounding box center [156, 135] width 55 height 11
checkbox input "true"
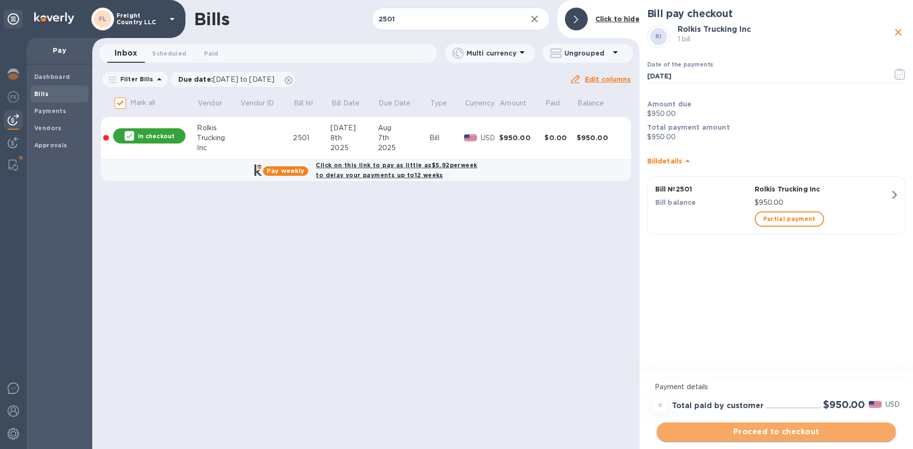
click at [776, 434] on span "Proceed to checkout" at bounding box center [776, 431] width 224 height 11
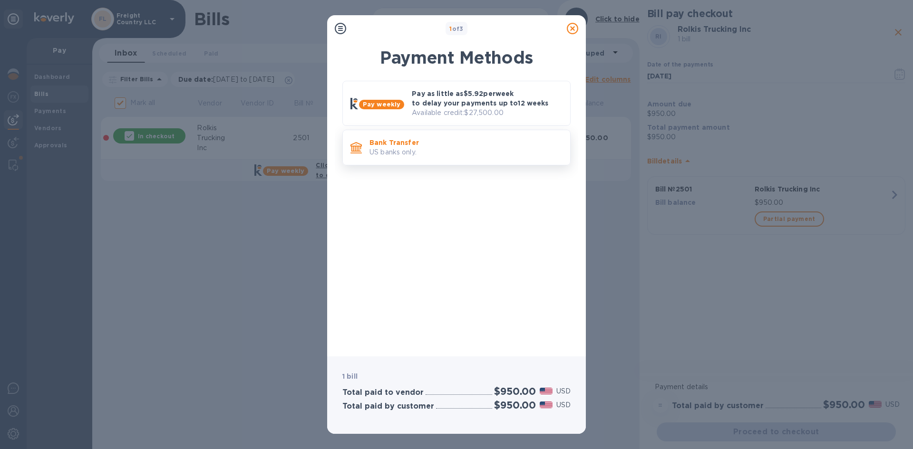
click at [441, 145] on p "Bank Transfer" at bounding box center [465, 143] width 193 height 10
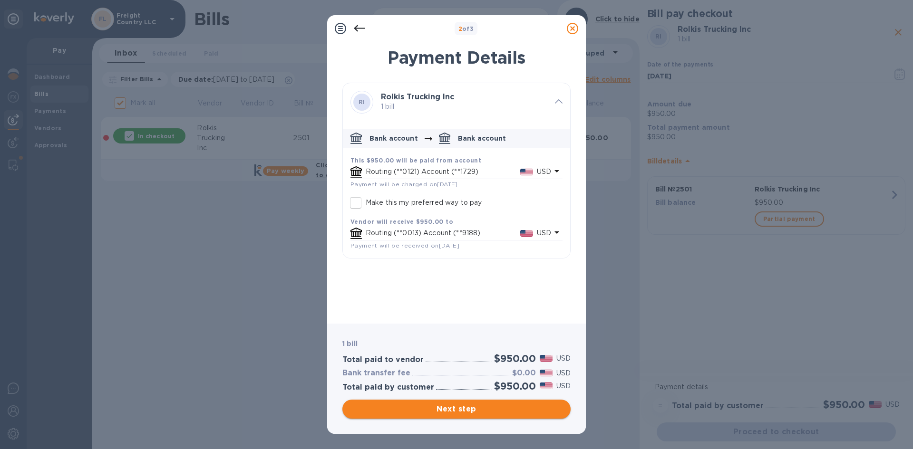
click at [449, 410] on span "Next step" at bounding box center [456, 409] width 213 height 11
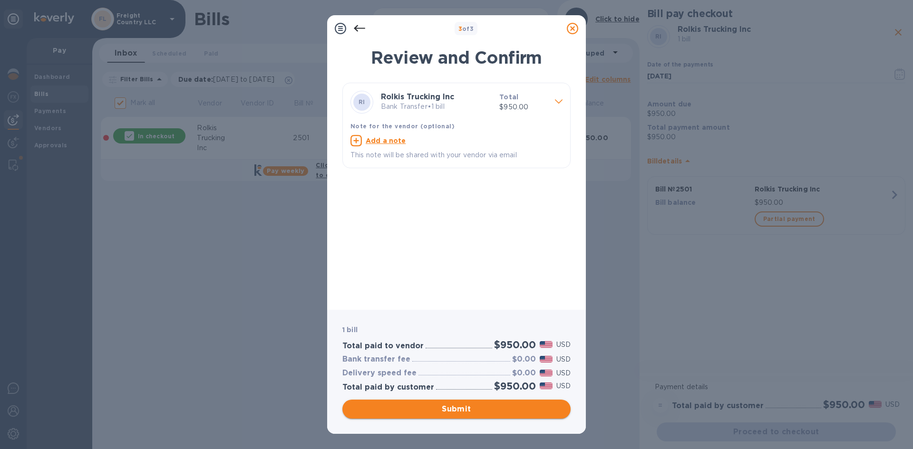
click at [503, 414] on span "Submit" at bounding box center [456, 409] width 213 height 11
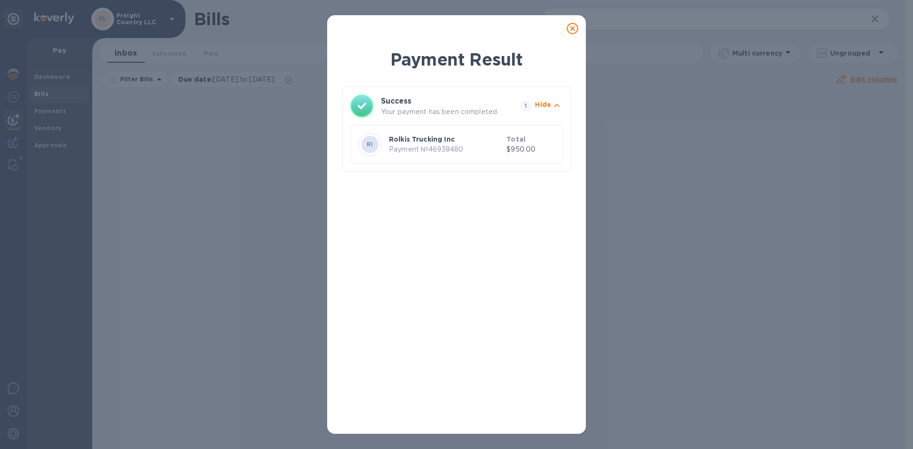
click at [573, 29] on icon at bounding box center [572, 28] width 11 height 11
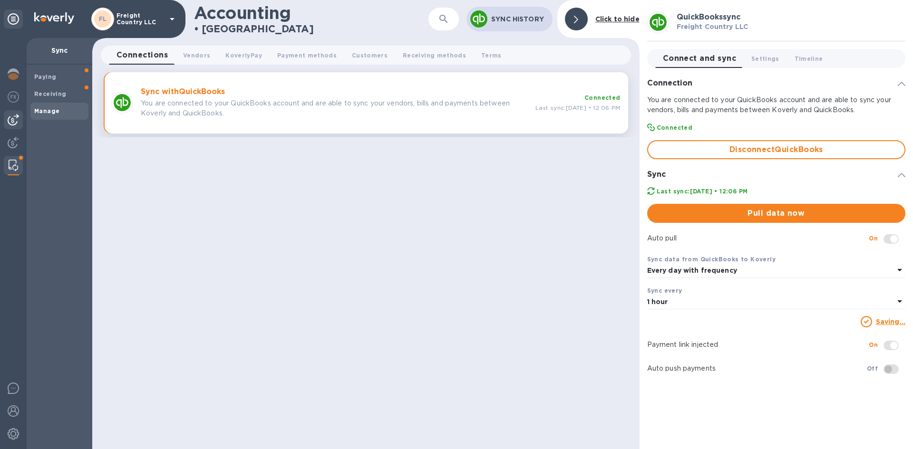
click at [14, 121] on img at bounding box center [13, 119] width 11 height 11
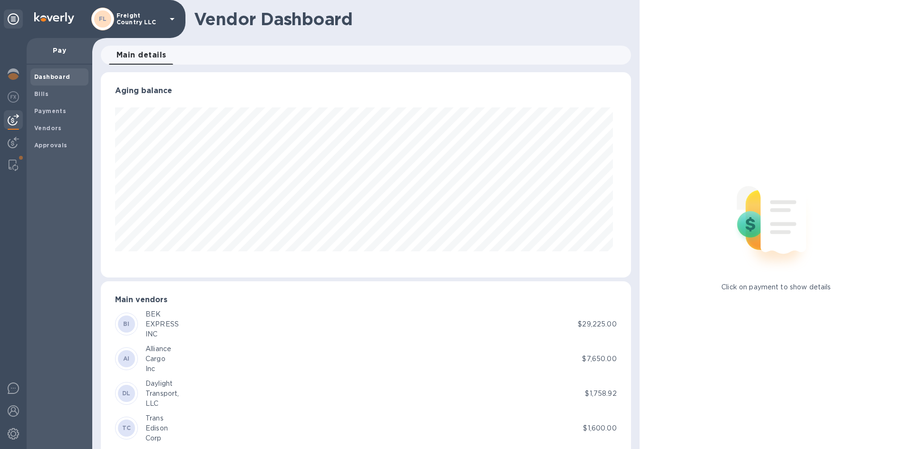
scroll to position [205, 526]
click at [47, 96] on b "Bills" at bounding box center [41, 93] width 14 height 7
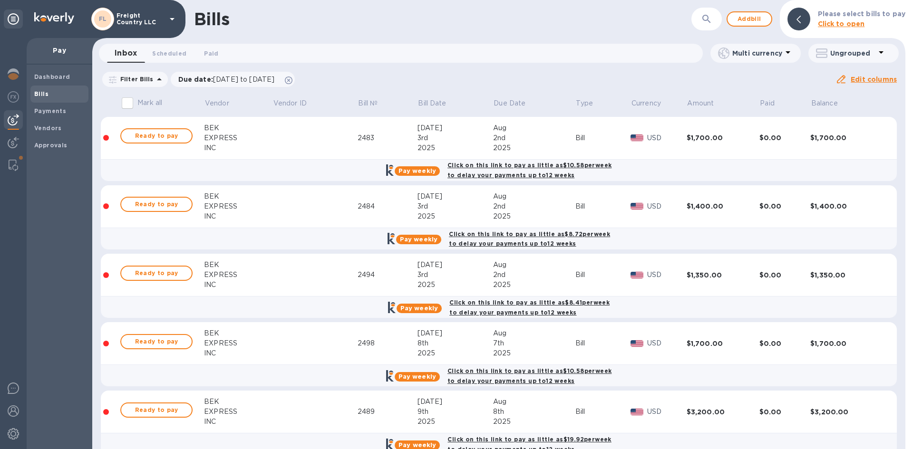
click at [709, 18] on icon "button" at bounding box center [706, 18] width 11 height 11
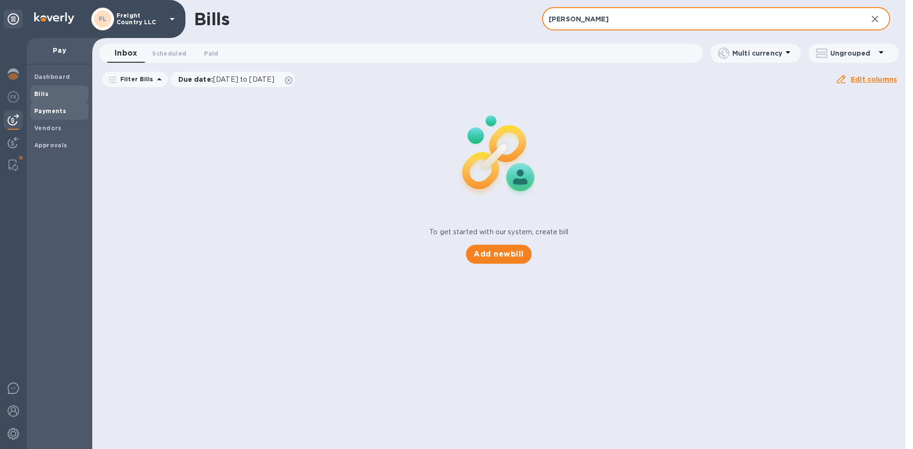
type input "vasko"
click at [46, 110] on b "Payments" at bounding box center [50, 110] width 32 height 7
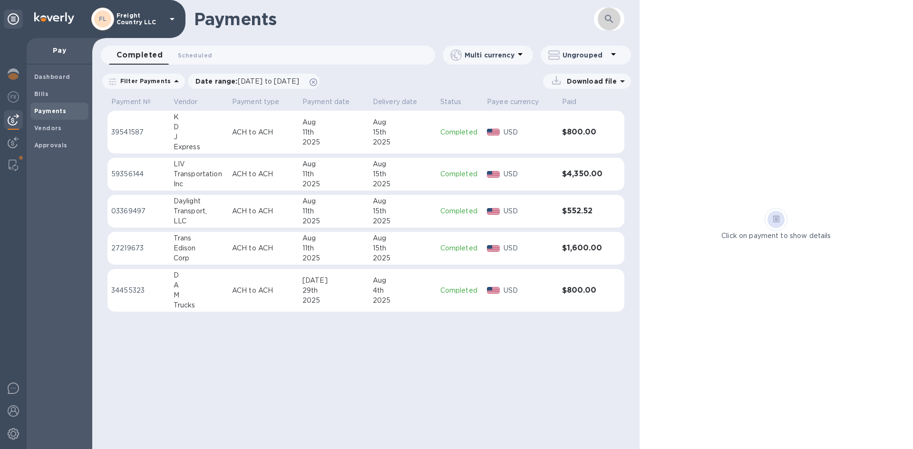
click at [600, 20] on button "button" at bounding box center [609, 19] width 23 height 23
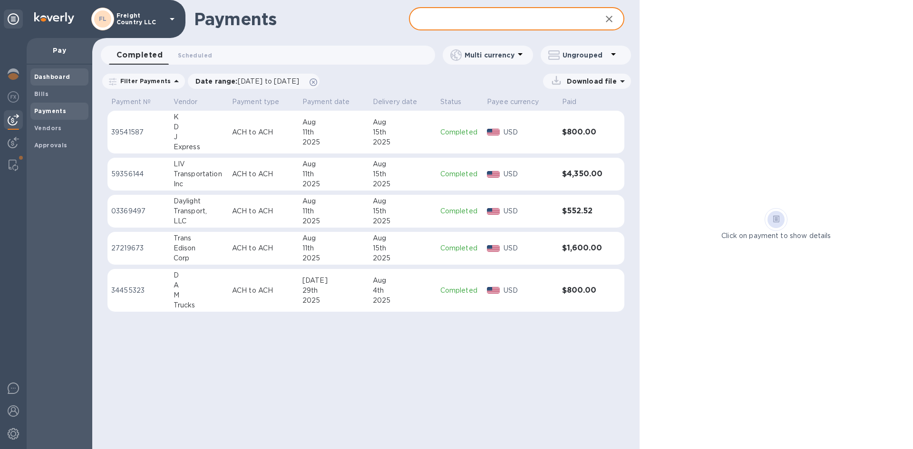
click at [49, 74] on b "Dashboard" at bounding box center [52, 76] width 36 height 7
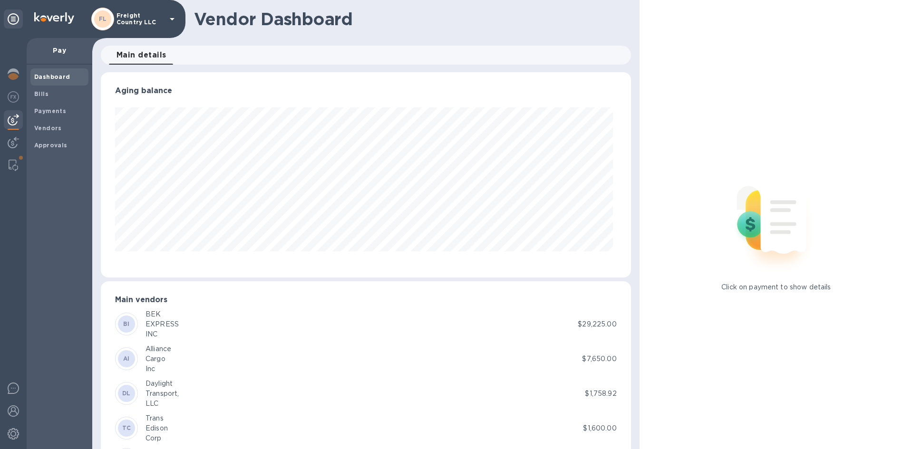
scroll to position [205, 526]
click at [38, 94] on b "Bills" at bounding box center [41, 93] width 14 height 7
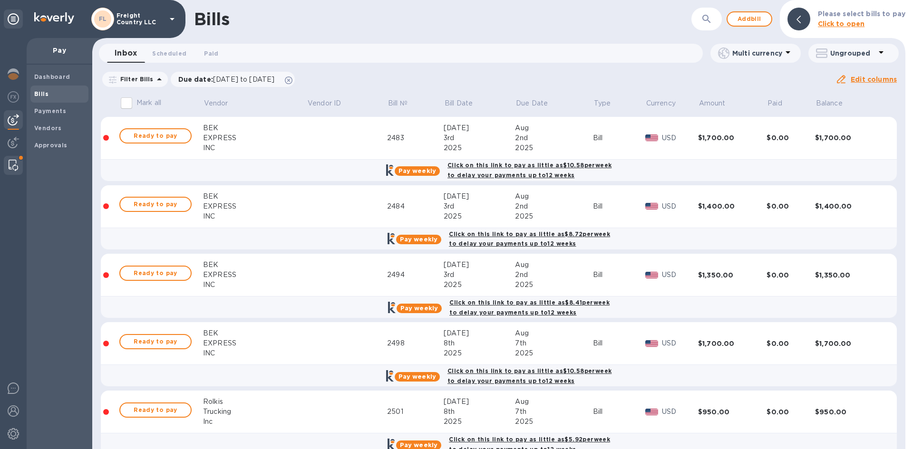
click at [12, 165] on img at bounding box center [14, 165] width 10 height 11
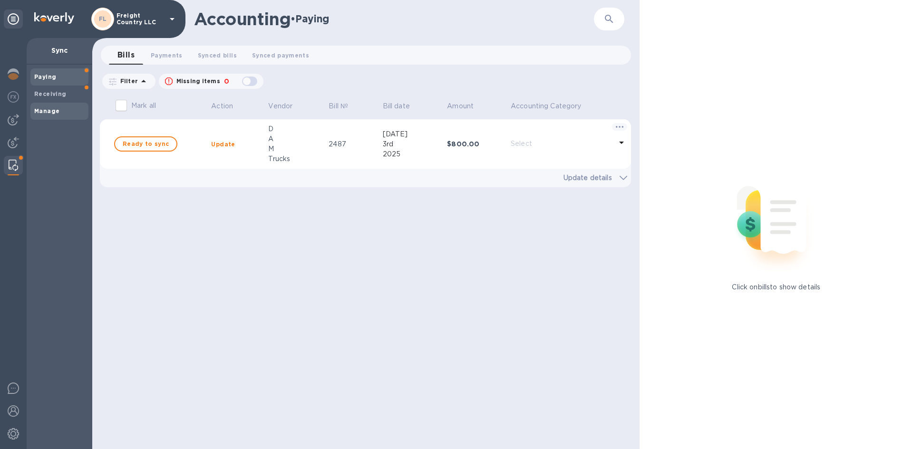
click at [45, 115] on span "Manage" at bounding box center [46, 111] width 25 height 10
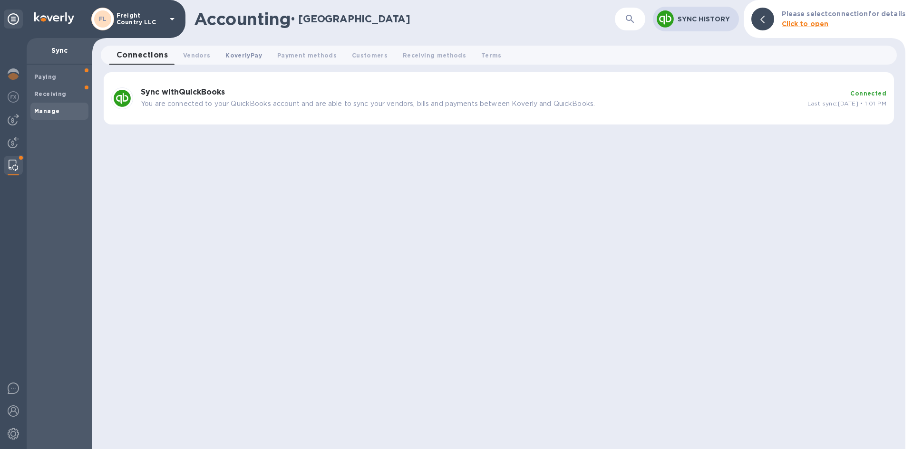
click at [240, 58] on span "KoverlyPay 0" at bounding box center [243, 55] width 36 height 10
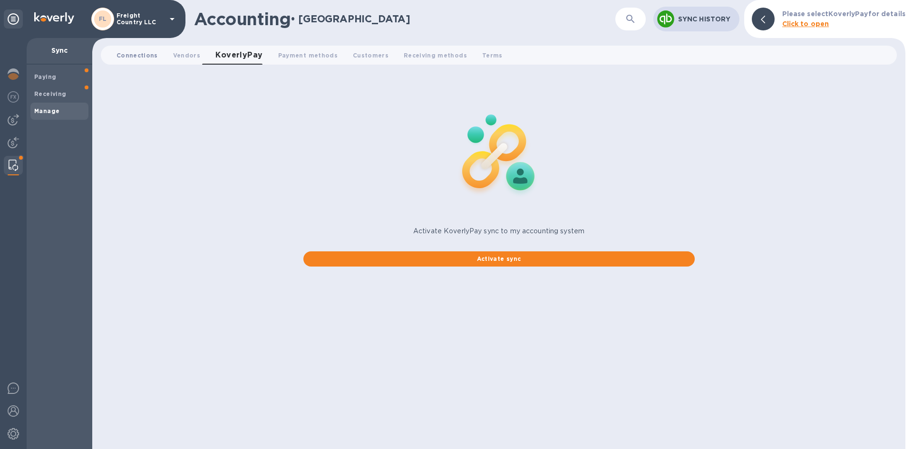
click at [141, 58] on span "Connections 0" at bounding box center [136, 55] width 41 height 10
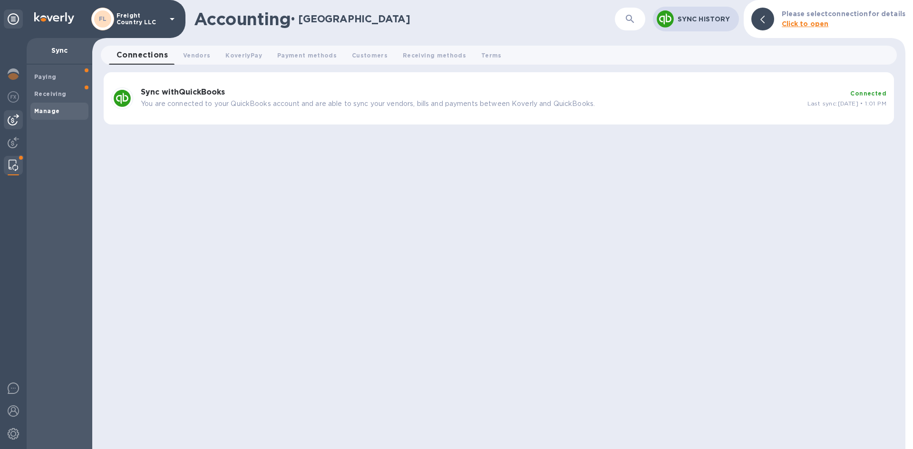
click at [15, 120] on img at bounding box center [13, 119] width 11 height 11
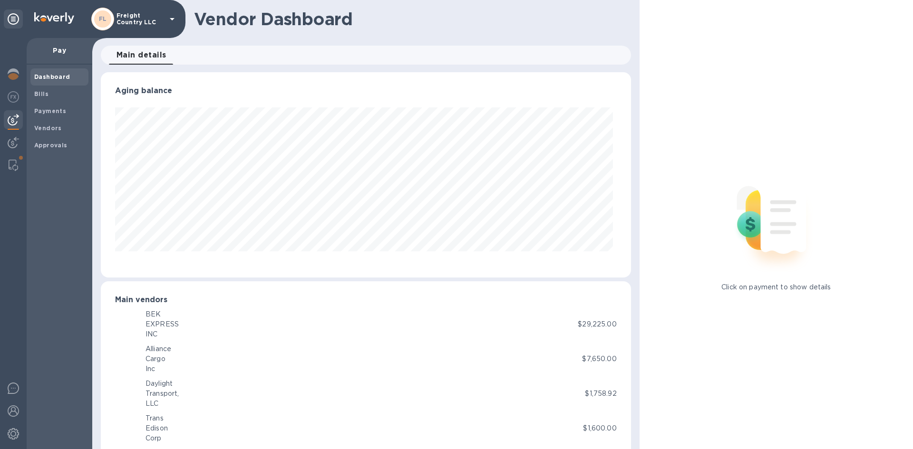
scroll to position [205, 526]
click at [44, 127] on b "Vendors" at bounding box center [48, 128] width 28 height 7
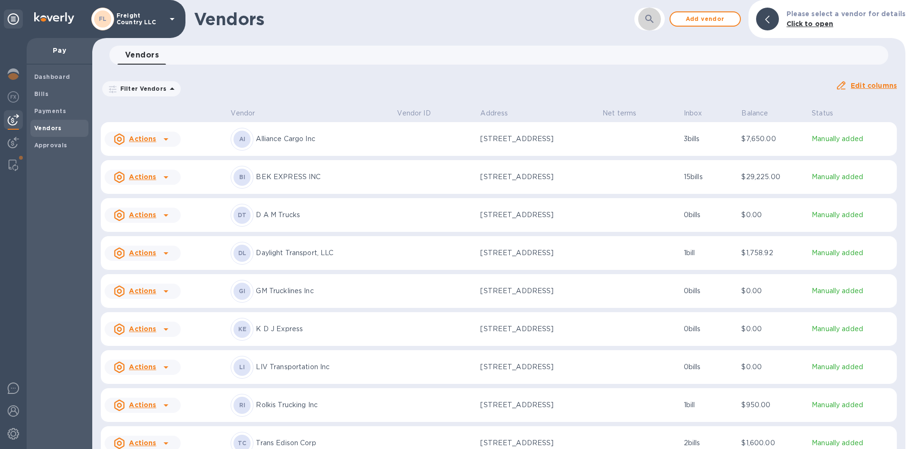
click at [653, 19] on icon "button" at bounding box center [649, 19] width 8 height 8
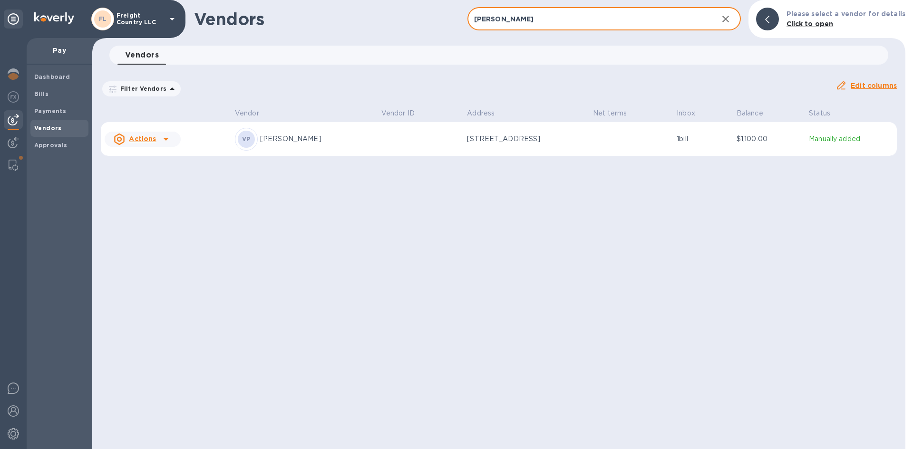
type input "vasko"
click at [282, 140] on p "[PERSON_NAME]" at bounding box center [317, 139] width 114 height 10
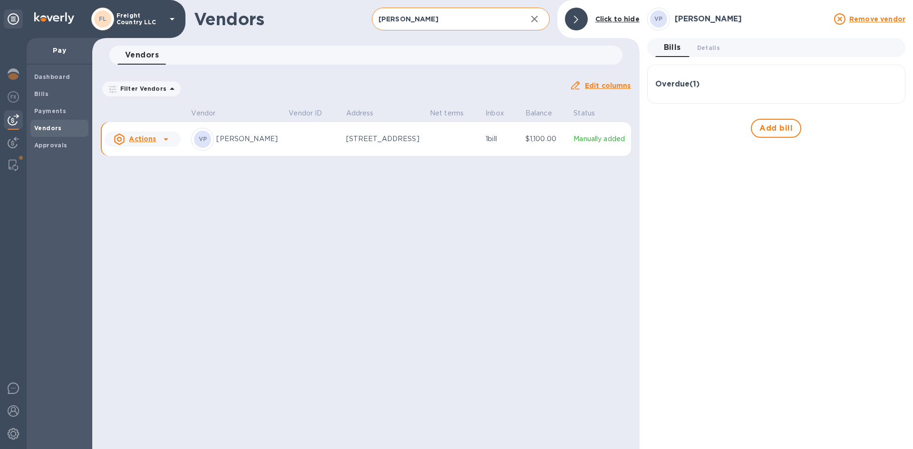
click at [672, 86] on h3 "Overdue ( 1 )" at bounding box center [677, 84] width 44 height 9
click at [888, 132] on icon "button" at bounding box center [888, 130] width 3 height 6
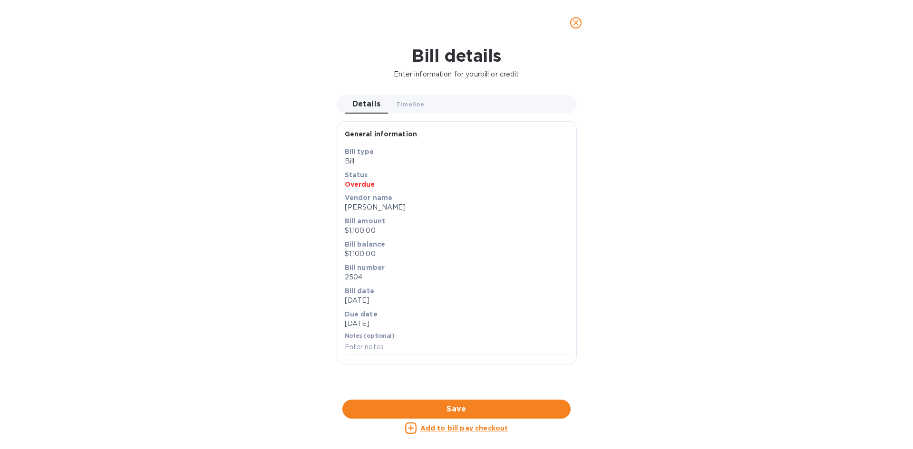
scroll to position [205, 526]
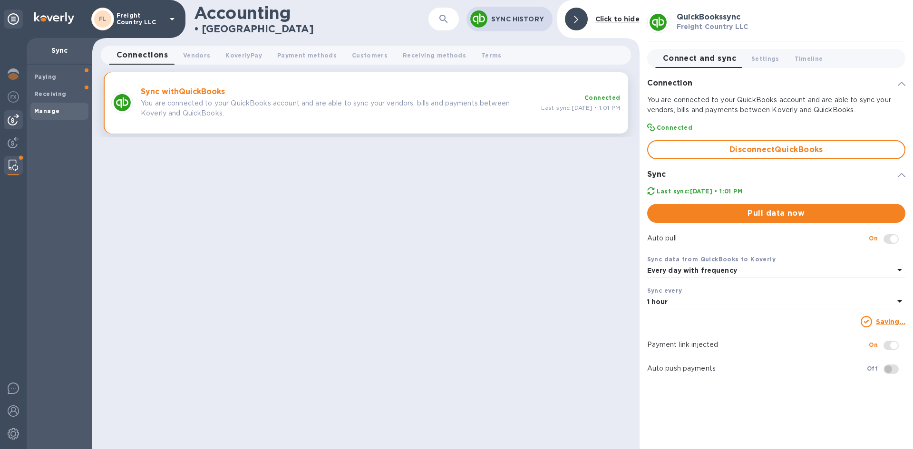
click at [4, 124] on div at bounding box center [13, 119] width 19 height 19
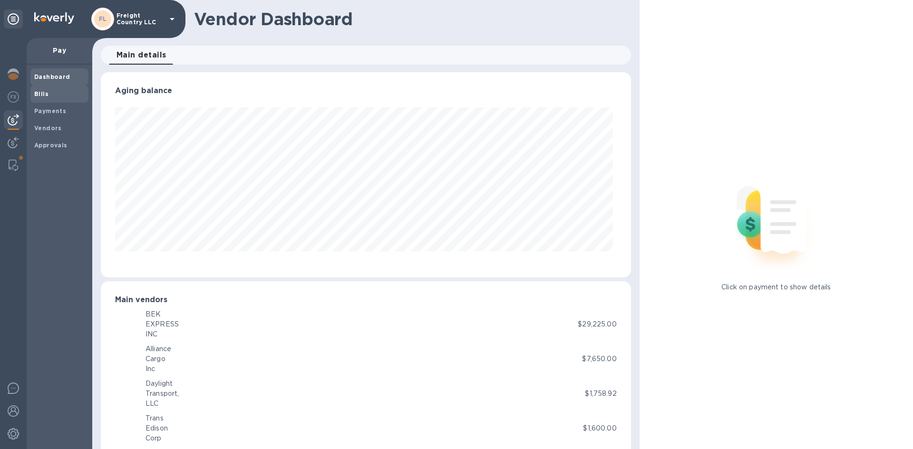
scroll to position [205, 526]
click at [37, 97] on b "Bills" at bounding box center [41, 93] width 14 height 7
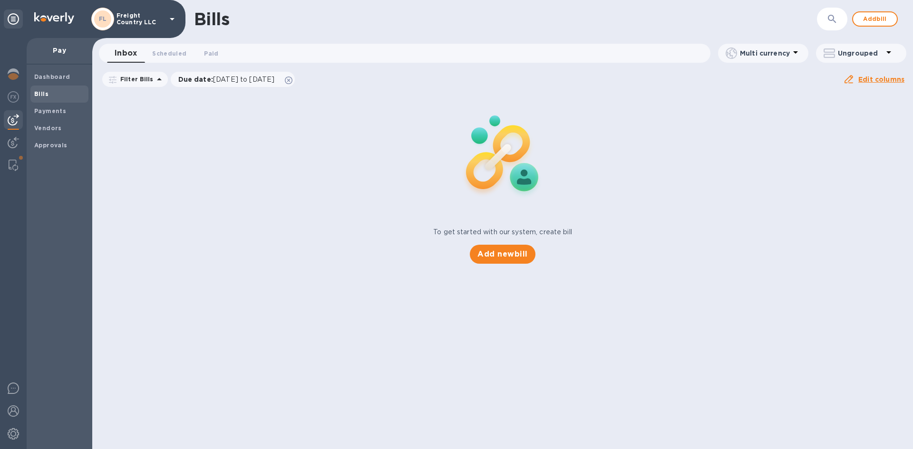
click at [833, 21] on icon "button" at bounding box center [831, 18] width 11 height 11
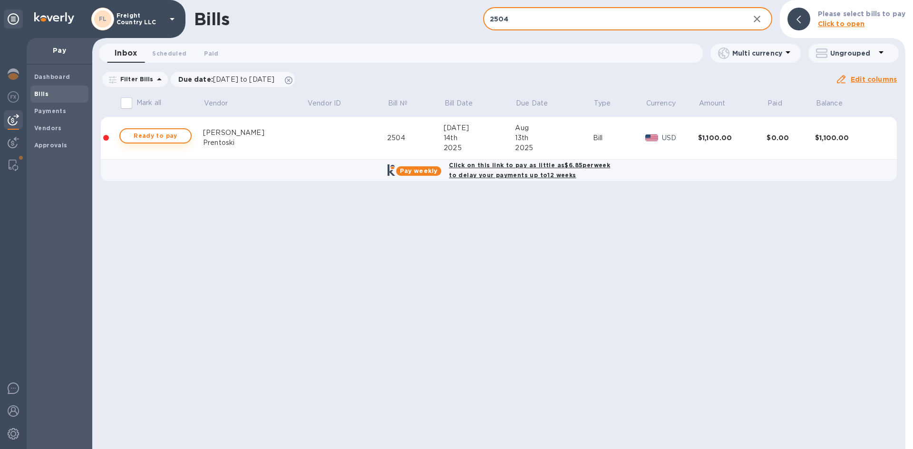
type input "2504"
click at [144, 136] on span "Ready to pay" at bounding box center [155, 135] width 55 height 11
checkbox input "true"
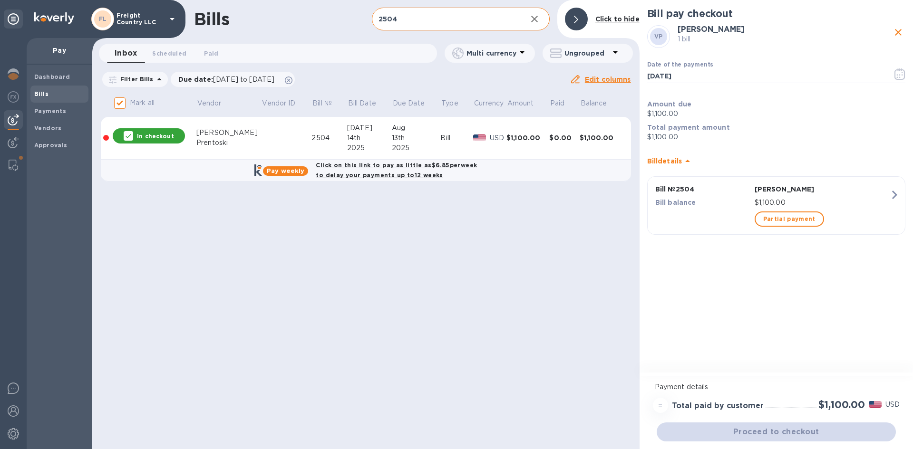
click at [714, 206] on p "Bill balance" at bounding box center [703, 203] width 96 height 10
